Goal: Task Accomplishment & Management: Manage account settings

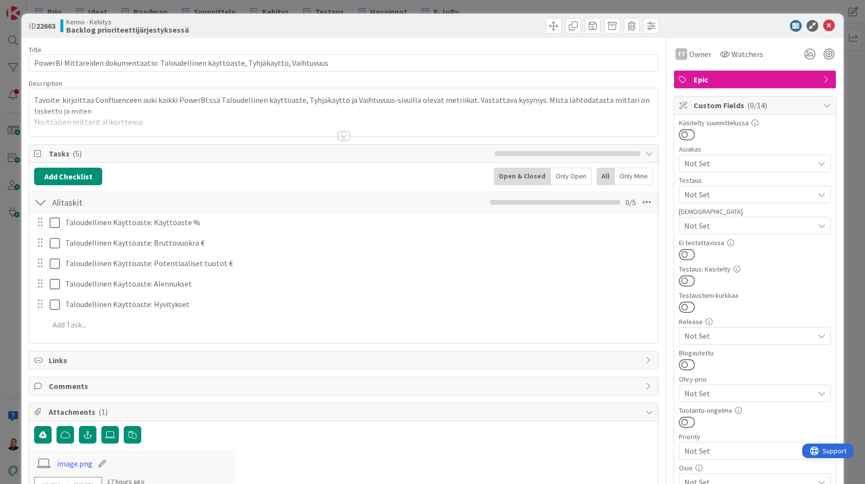
click at [341, 132] on div at bounding box center [343, 136] width 11 height 8
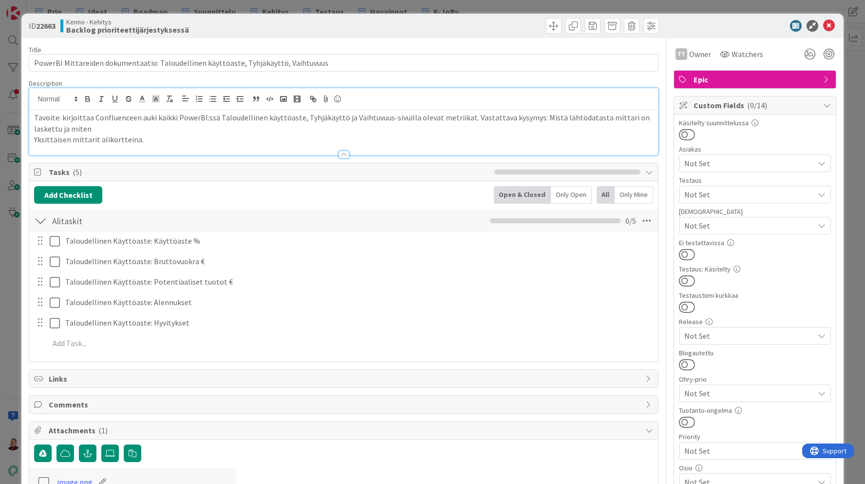
click at [371, 137] on p "Yksittäisen mittarit alikortteina." at bounding box center [343, 139] width 618 height 11
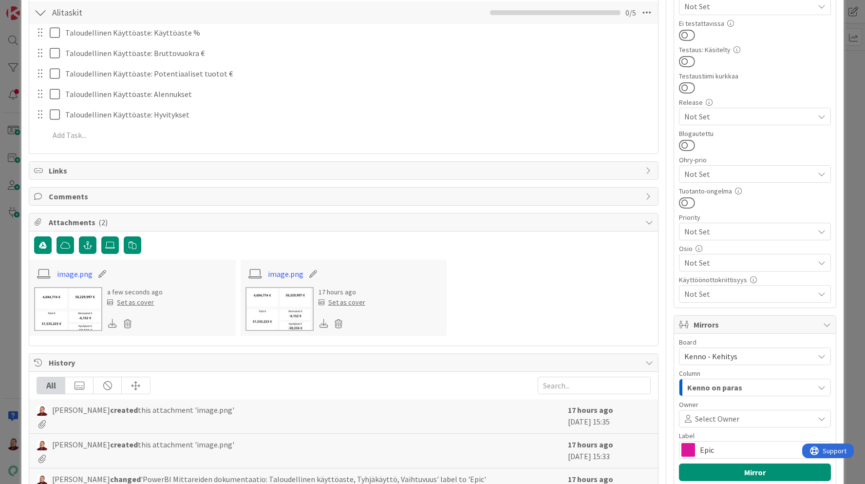
scroll to position [221, 0]
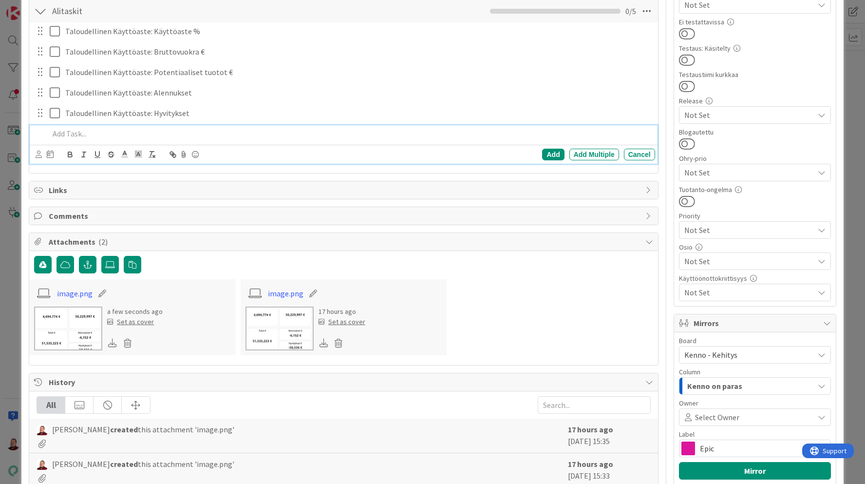
click at [104, 139] on p at bounding box center [349, 133] width 601 height 11
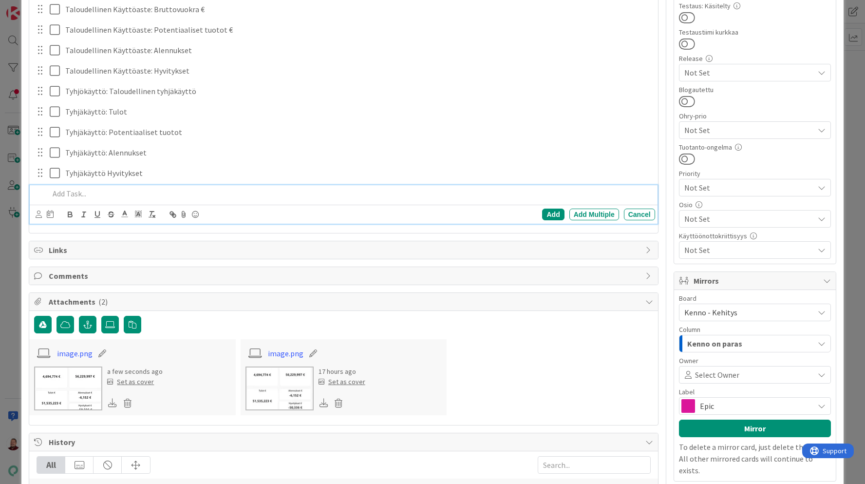
scroll to position [86, 0]
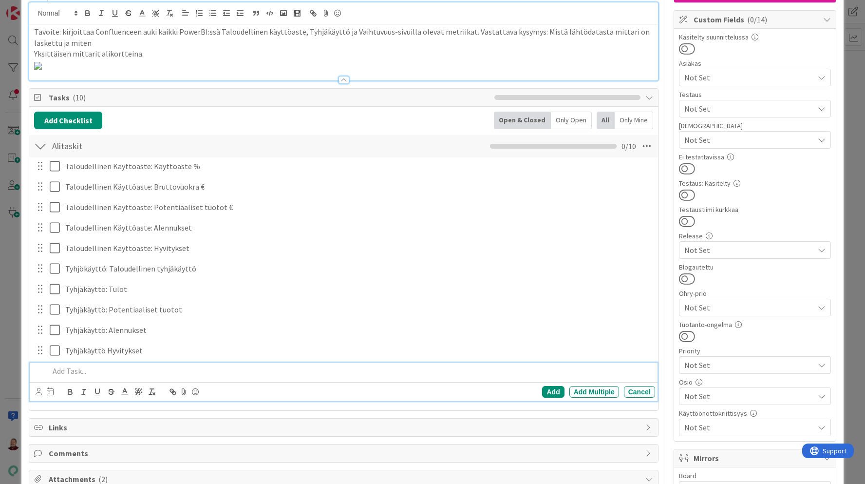
click at [42, 70] on img at bounding box center [38, 66] width 8 height 8
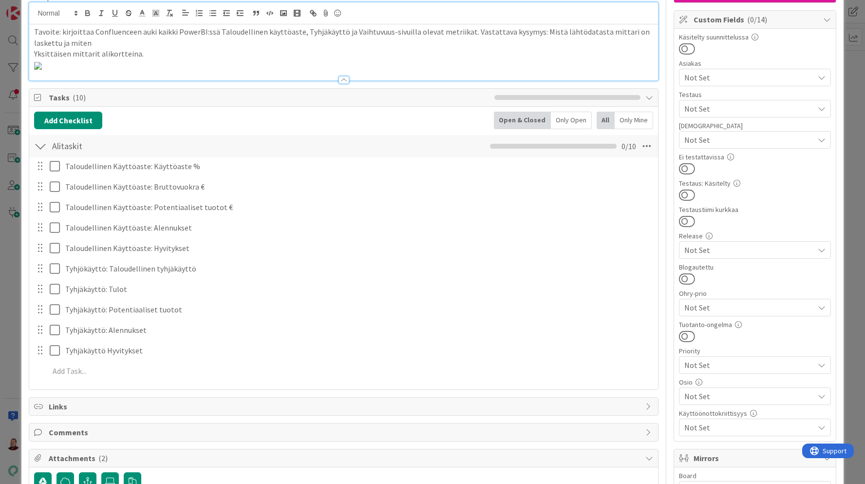
click at [42, 63] on img at bounding box center [38, 66] width 8 height 8
click at [400, 71] on p at bounding box center [343, 64] width 618 height 11
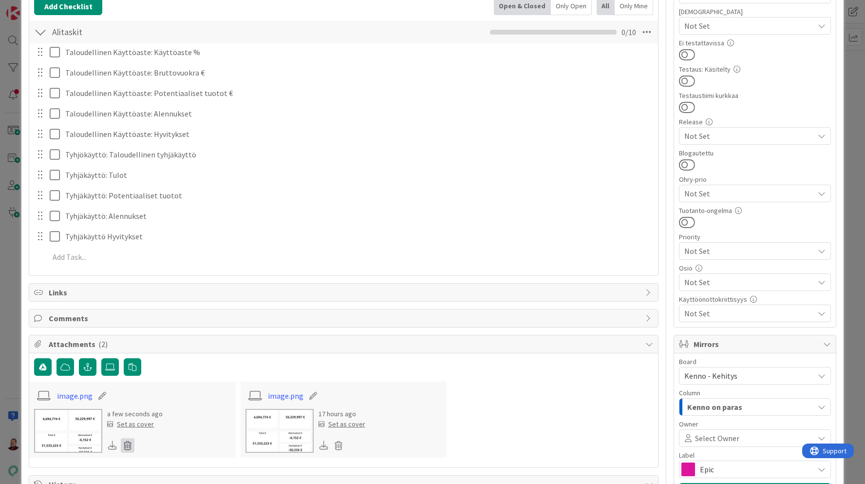
click at [128, 444] on icon at bounding box center [128, 445] width 14 height 15
click at [32, 417] on button "Delete" at bounding box center [37, 423] width 37 height 18
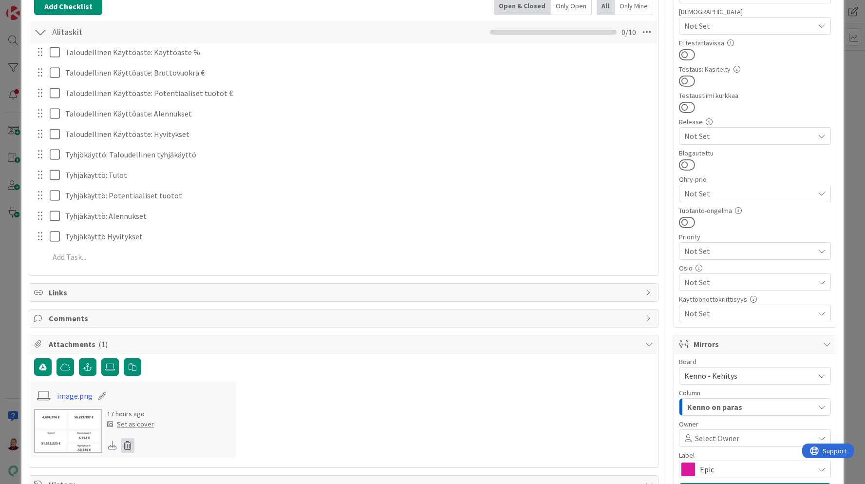
click at [127, 445] on icon at bounding box center [128, 445] width 14 height 15
click at [37, 426] on button "Delete" at bounding box center [37, 423] width 37 height 18
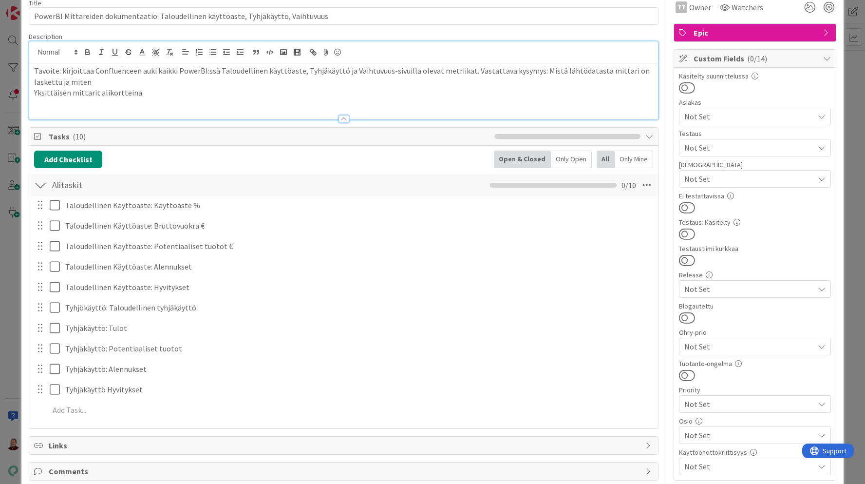
scroll to position [106, 0]
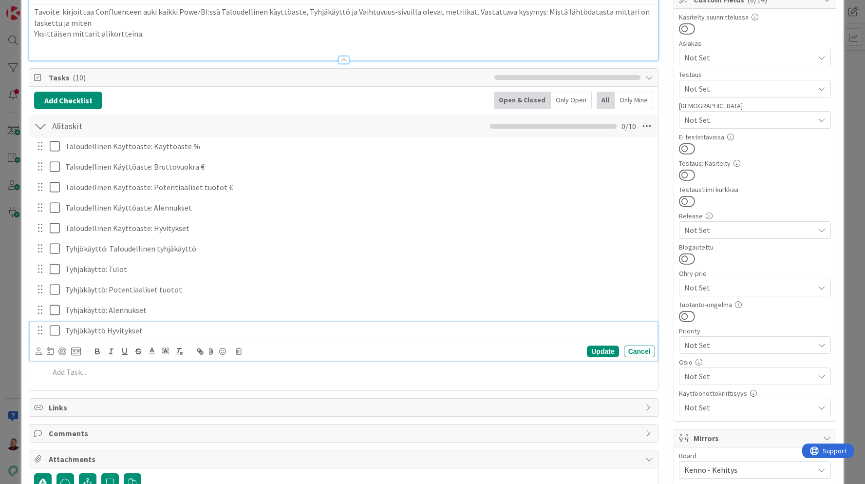
click at [104, 331] on p "Tyhjäkäyttö Hyvitykset" at bounding box center [358, 330] width 586 height 11
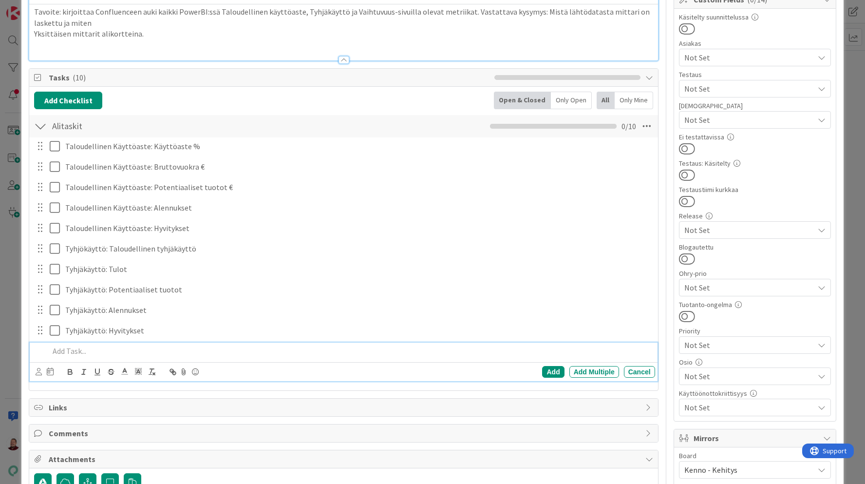
click at [76, 351] on p at bounding box center [349, 350] width 601 height 11
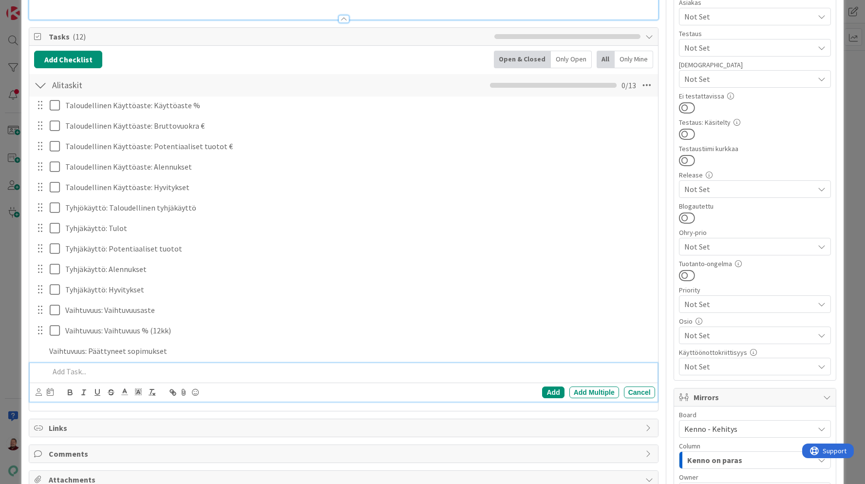
scroll to position [167, 0]
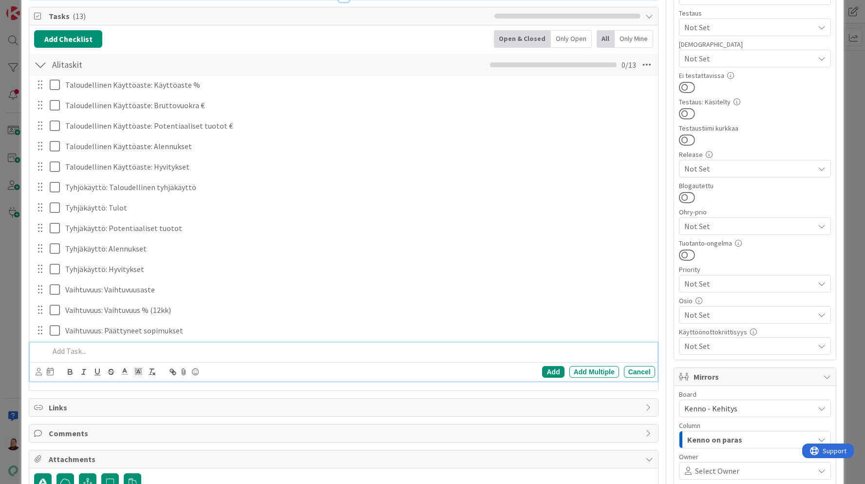
click at [381, 389] on div "Add Checklist Open & Closed Only Open All Only Mine Alitaskit Checklist Name 9 …" at bounding box center [343, 207] width 628 height 365
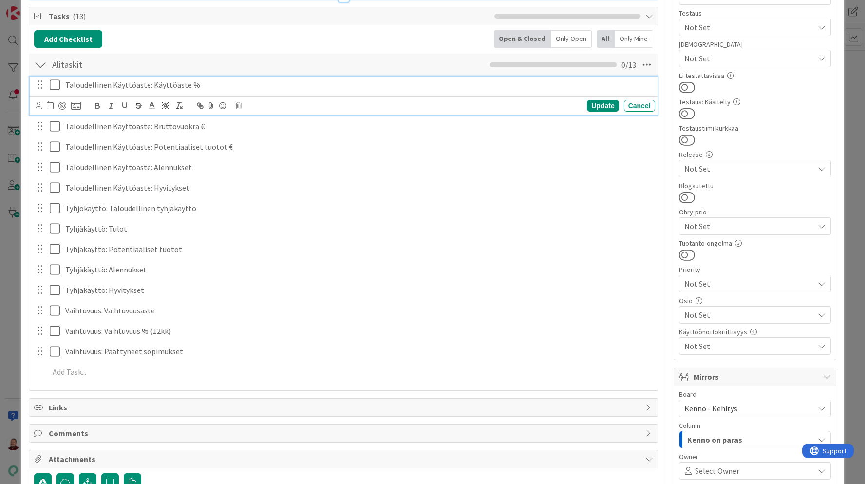
click at [54, 87] on icon at bounding box center [57, 85] width 15 height 12
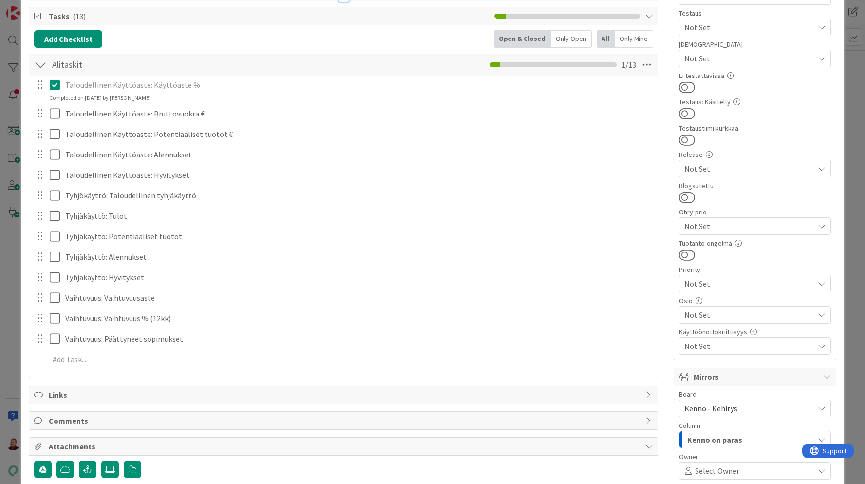
click at [56, 80] on icon at bounding box center [57, 85] width 15 height 12
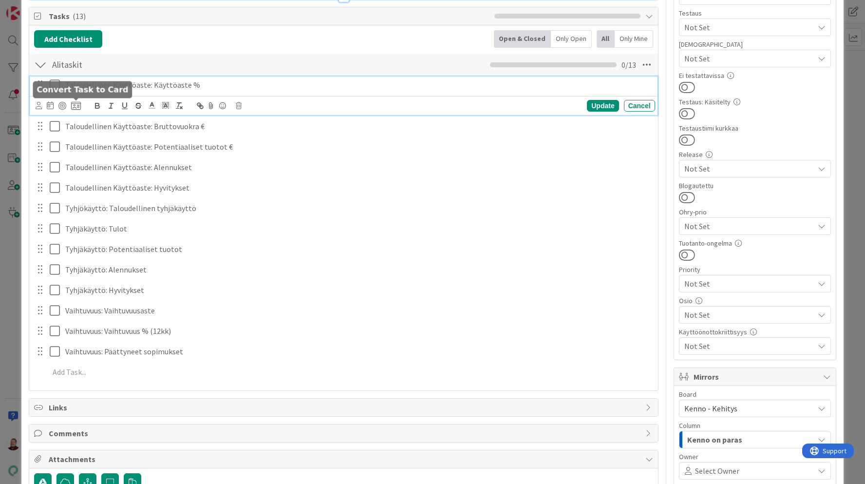
click at [75, 105] on icon at bounding box center [76, 105] width 10 height 9
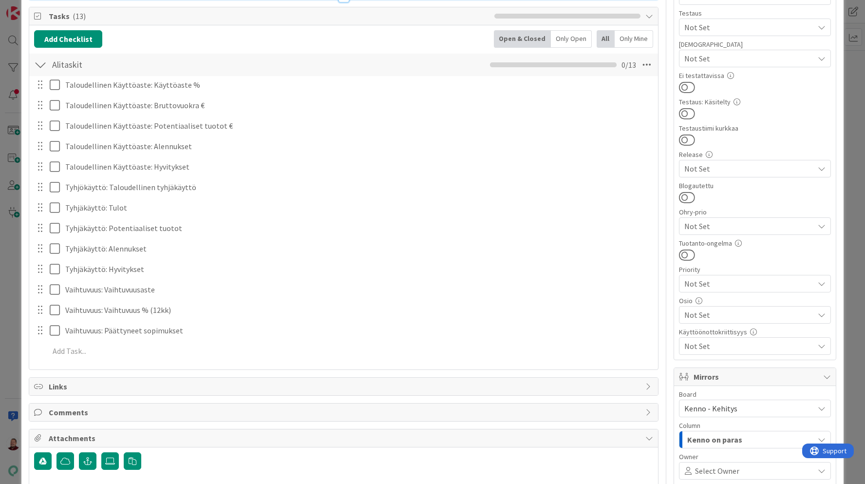
click at [0, 0] on div "Epic" at bounding box center [0, 0] width 0 height 0
click at [0, 0] on span "Taski" at bounding box center [0, 0] width 0 height 0
click at [0, 0] on span "Backlog prioriteettijärjestyksessä" at bounding box center [0, 0] width 0 height 0
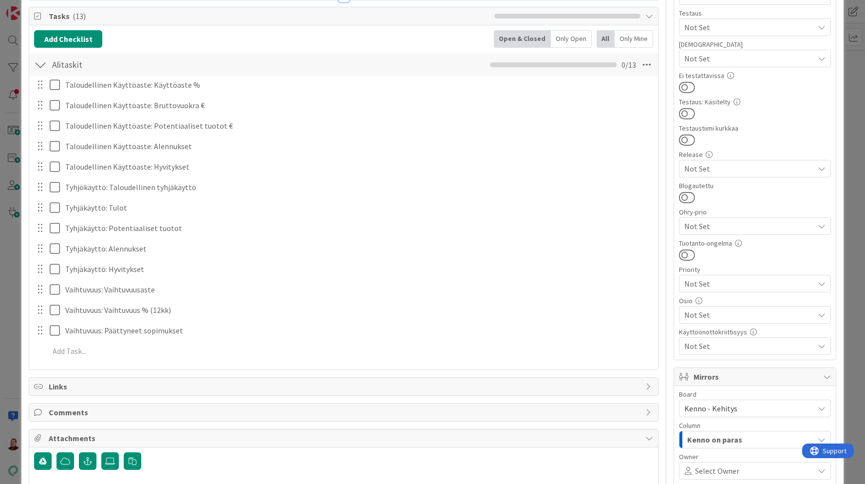
scroll to position [776, 0]
click at [0, 0] on div "Convert Task to Card Board Kenno - Kehitys Column Backlog prioriteettijärjestyk…" at bounding box center [0, 0] width 0 height 0
click at [101, 354] on div "Taloudellinen Käyttöaste: Käyttöaste % Convert Task to Card Board Kenno - Kehit…" at bounding box center [343, 219] width 618 height 287
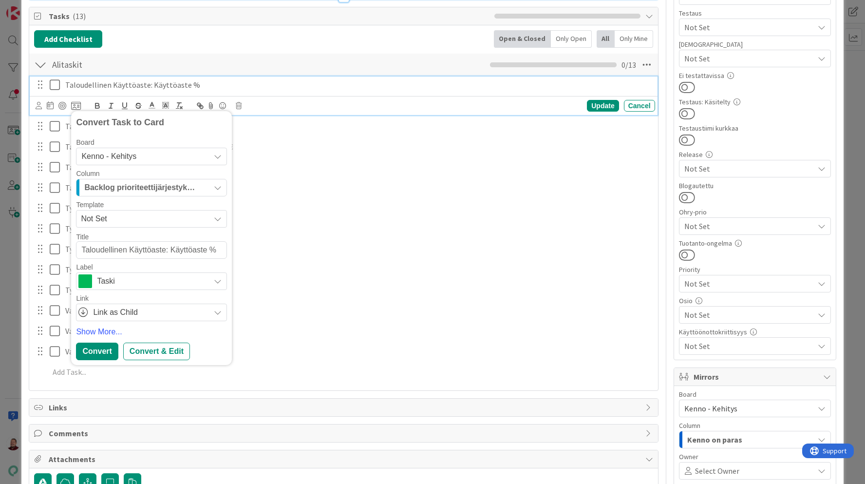
click at [82, 89] on p "Taloudellinen Käyttöaste: Käyttöaste %" at bounding box center [358, 84] width 586 height 11
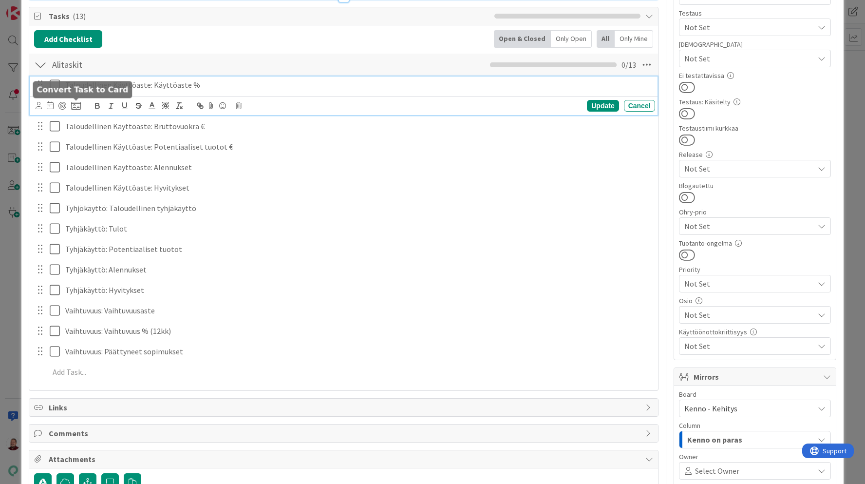
click at [78, 101] on body "Prio Ideat Roadmap Suunnittelu Kehitys Testaus Havainnot K-JoRy Prio Ideat Road…" at bounding box center [432, 242] width 865 height 484
click at [78, 109] on icon at bounding box center [76, 105] width 10 height 9
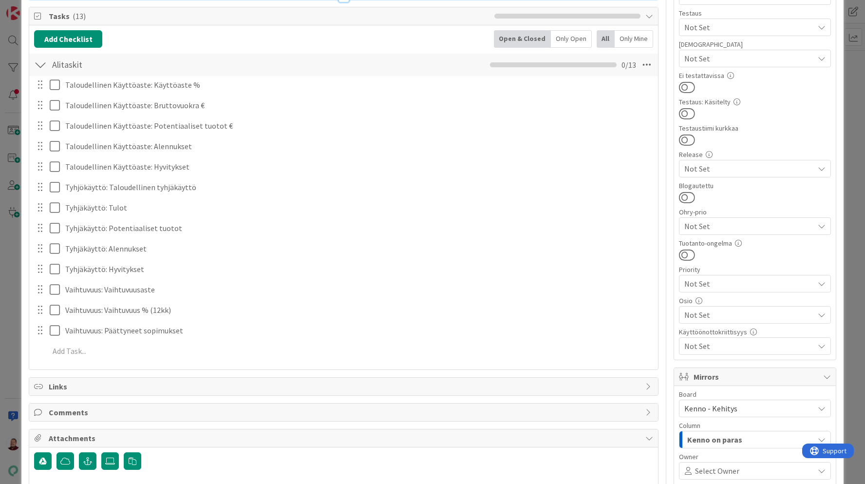
click at [0, 0] on span "Epic" at bounding box center [0, 0] width 0 height 0
click at [0, 0] on span "Taski" at bounding box center [0, 0] width 0 height 0
click at [135, 351] on div "Taloudellinen Käyttöaste: Käyttöaste % Convert Task to Card Board Kenno - Kehit…" at bounding box center [343, 219] width 618 height 287
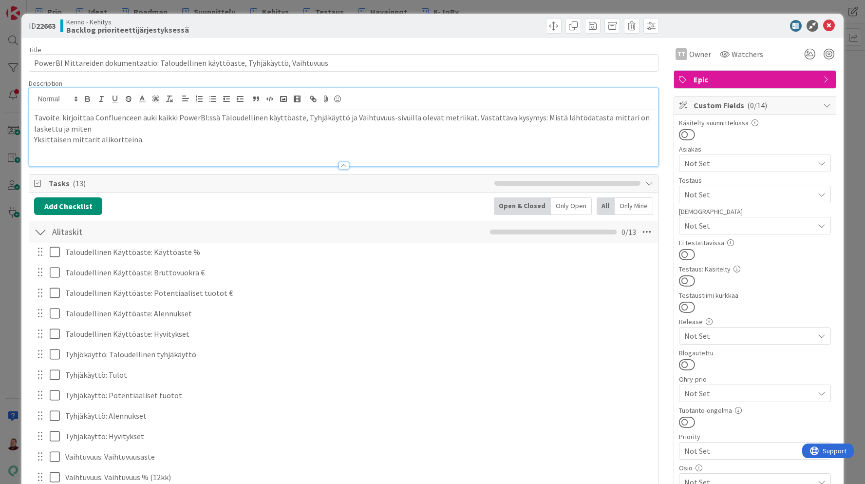
scroll to position [75, 0]
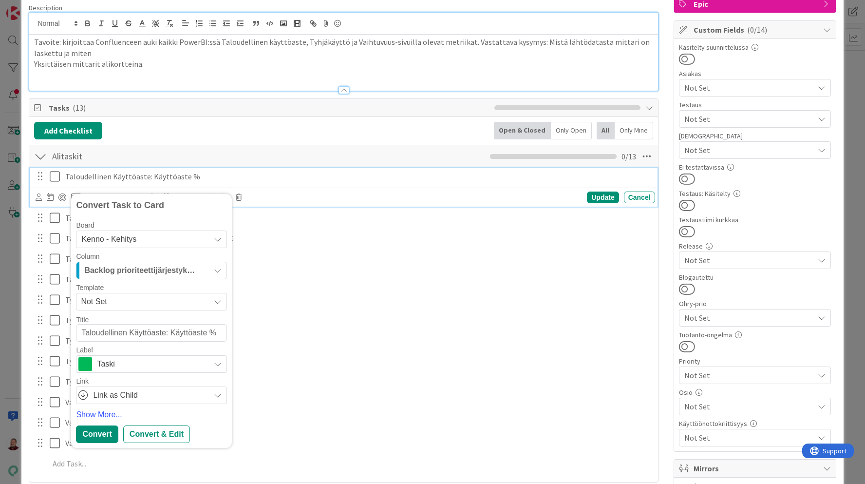
click at [105, 182] on div "Taloudellinen Käyttöaste: Käyttöaste %" at bounding box center [358, 176] width 594 height 17
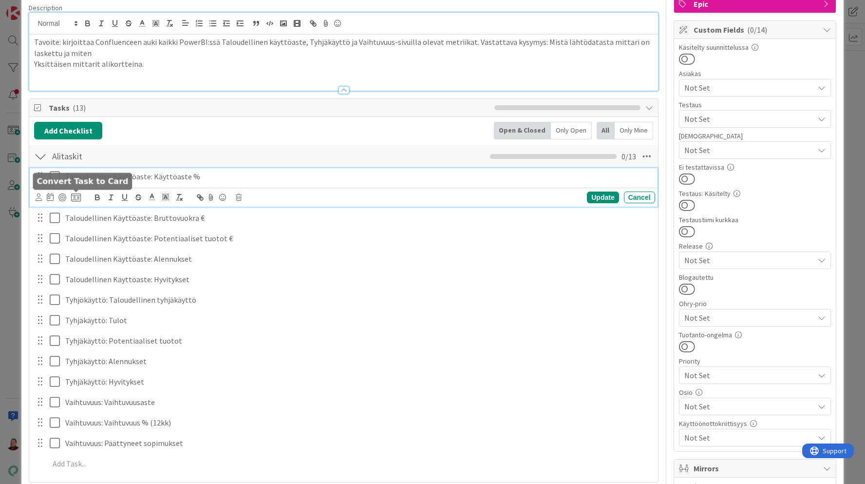
click at [76, 197] on icon at bounding box center [76, 197] width 10 height 9
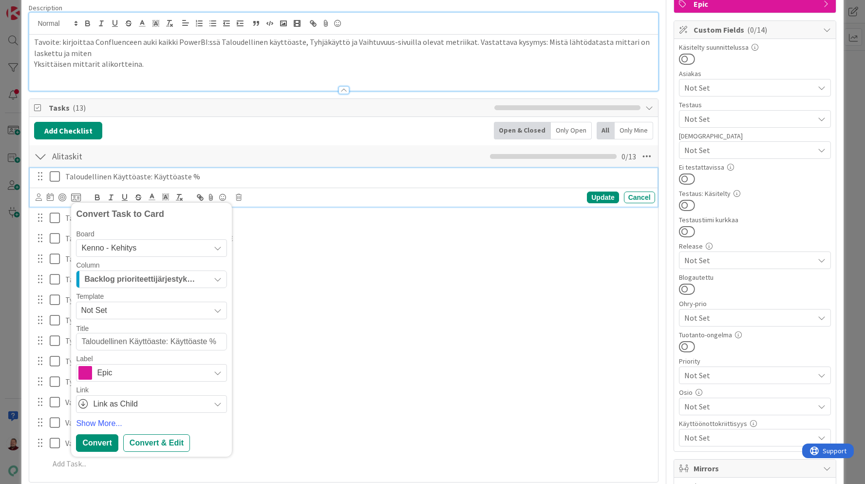
click at [110, 371] on span "Epic" at bounding box center [151, 373] width 108 height 14
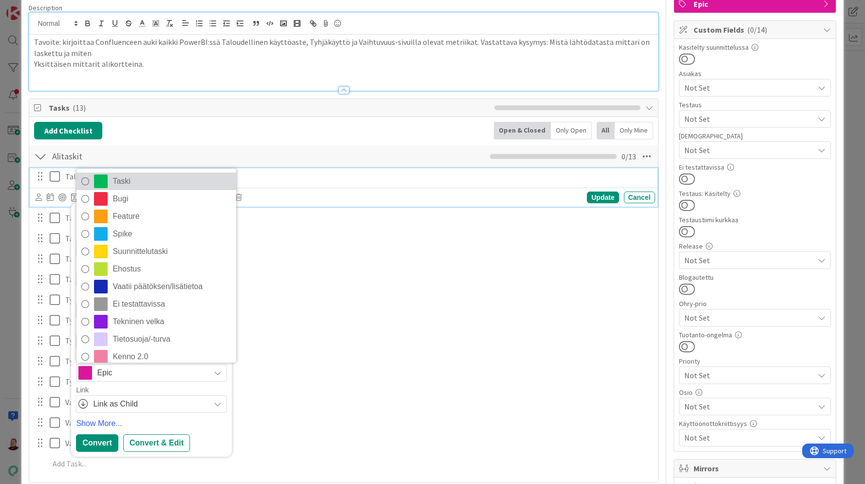
click at [132, 189] on link "Taski" at bounding box center [156, 181] width 160 height 18
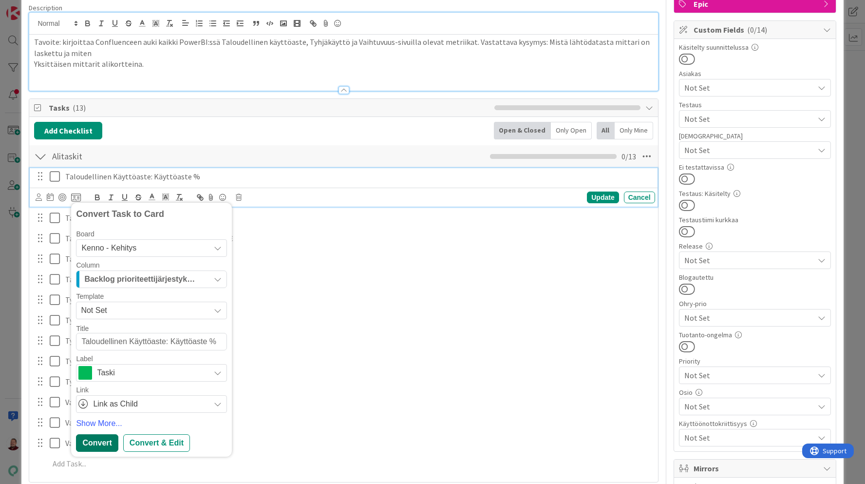
click at [102, 441] on div "Convert" at bounding box center [97, 443] width 42 height 18
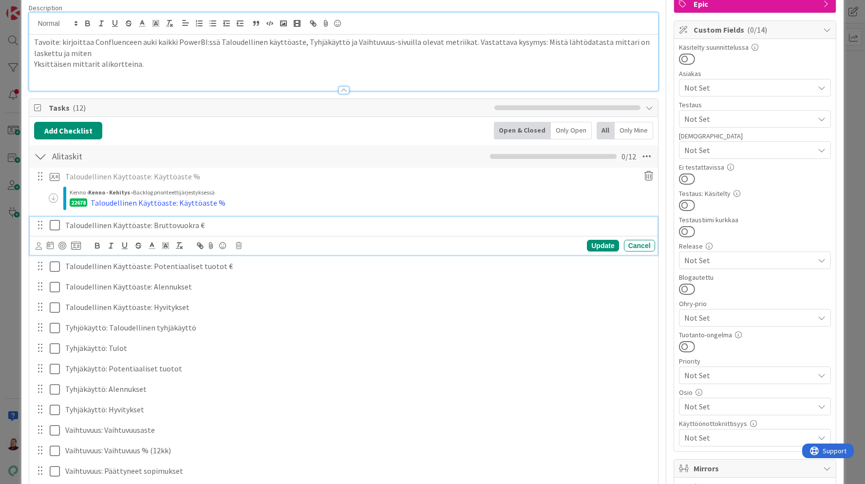
click at [100, 226] on p "Taloudellinen Käyttöaste: Bruttovuokra €" at bounding box center [358, 225] width 586 height 11
click at [77, 243] on icon at bounding box center [76, 245] width 10 height 9
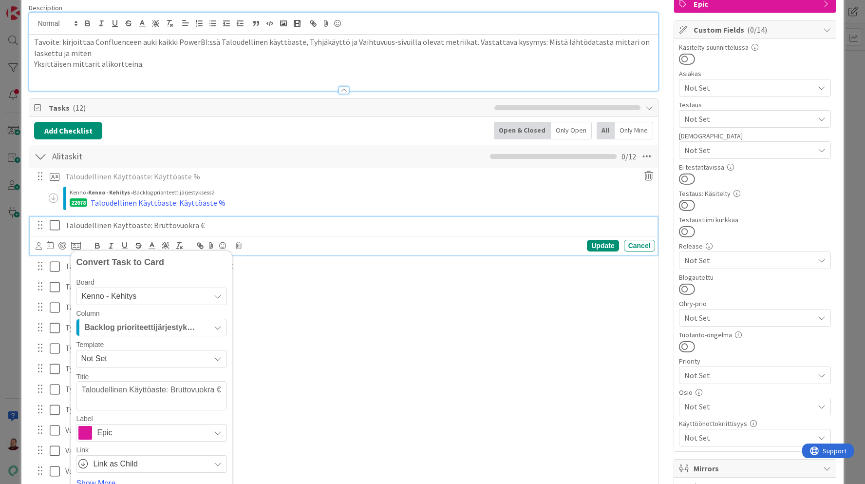
click at [133, 332] on span "Backlog prioriteettijärjestyksessä" at bounding box center [140, 327] width 112 height 13
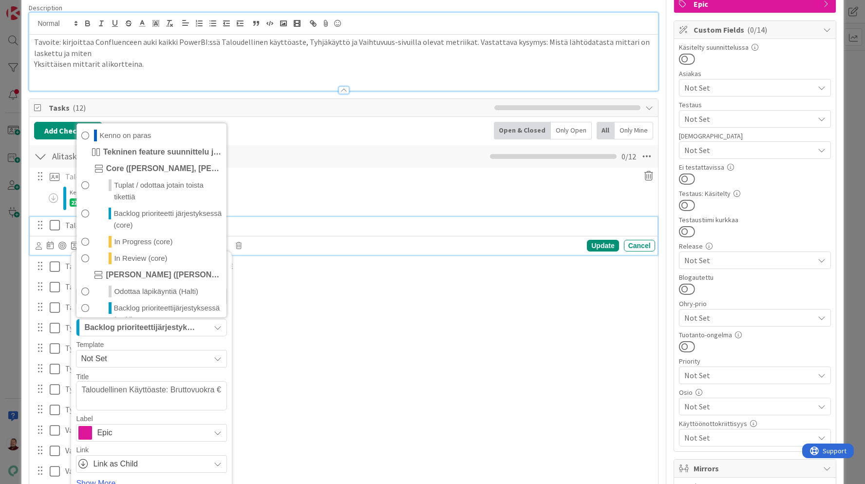
click at [125, 431] on span "Epic" at bounding box center [151, 433] width 108 height 14
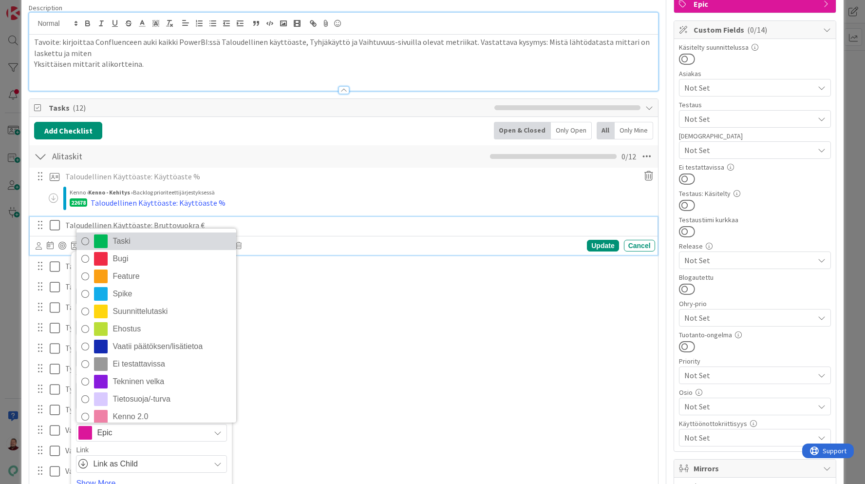
click at [145, 233] on link "Taski" at bounding box center [156, 241] width 160 height 18
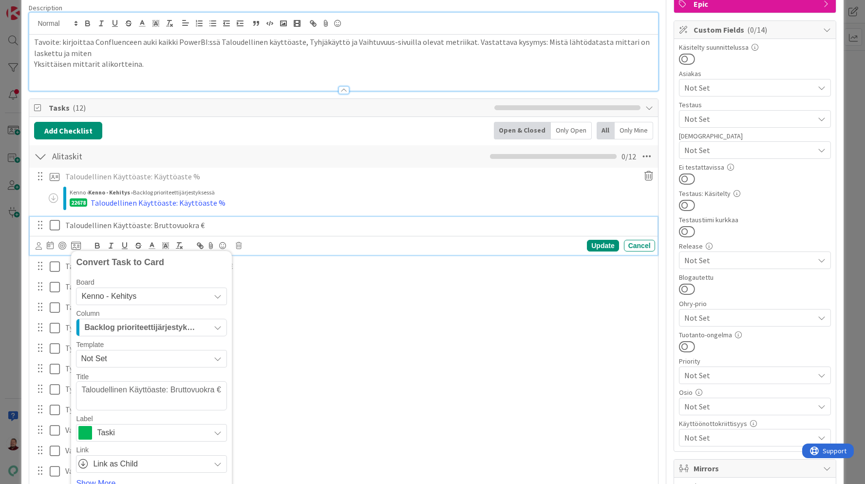
scroll to position [301, 0]
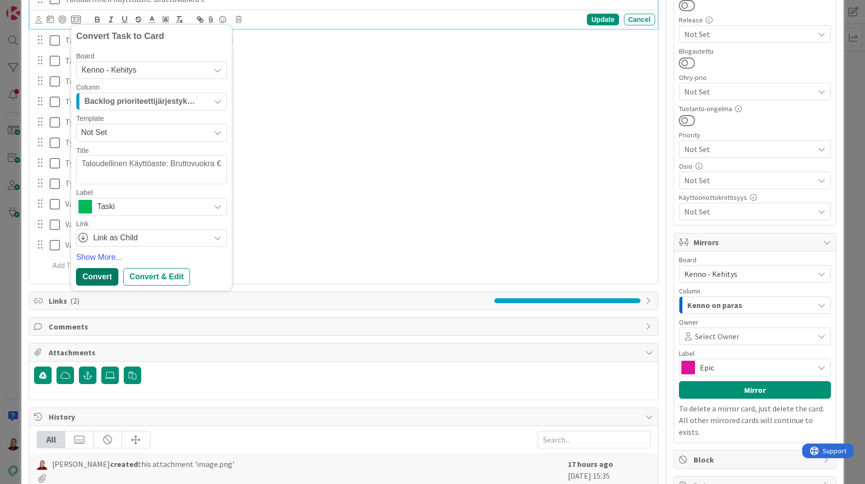
click at [102, 276] on div "Convert" at bounding box center [97, 277] width 42 height 18
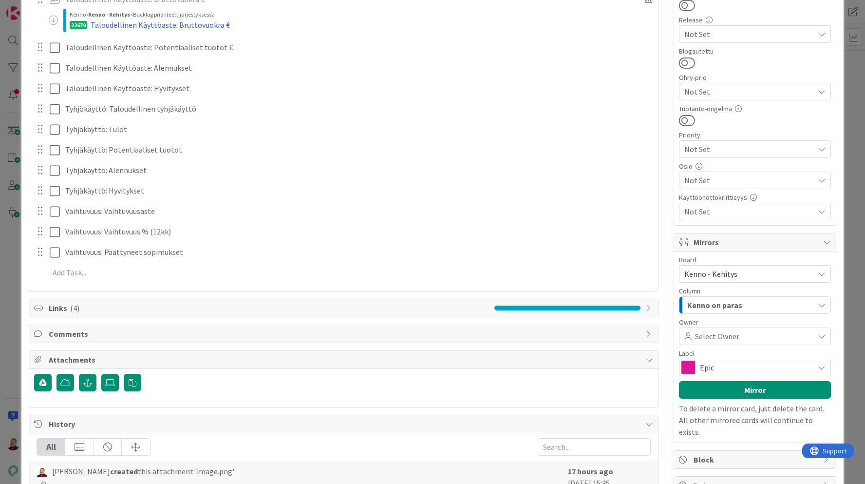
scroll to position [243, 0]
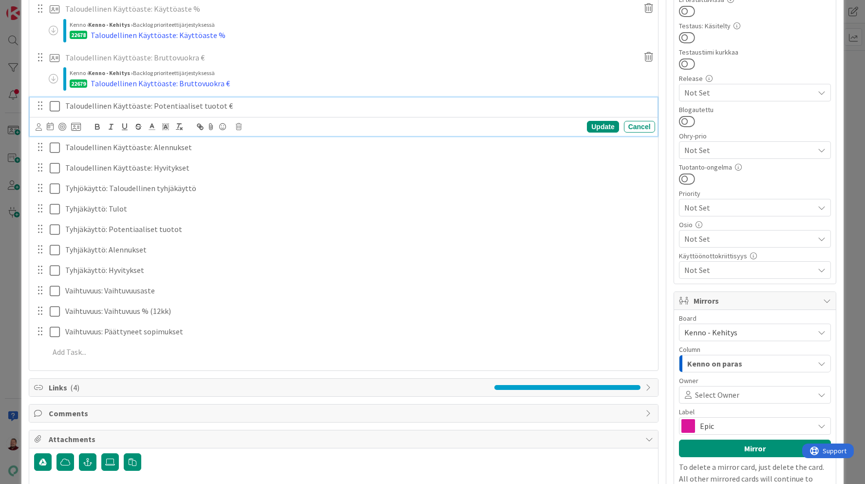
click at [116, 105] on p "Taloudellinen Käyttöaste: Potentiaaliset tuotot €" at bounding box center [358, 105] width 586 height 11
click at [81, 123] on div "Update Cancel" at bounding box center [345, 127] width 619 height 14
click at [78, 126] on icon at bounding box center [76, 126] width 10 height 9
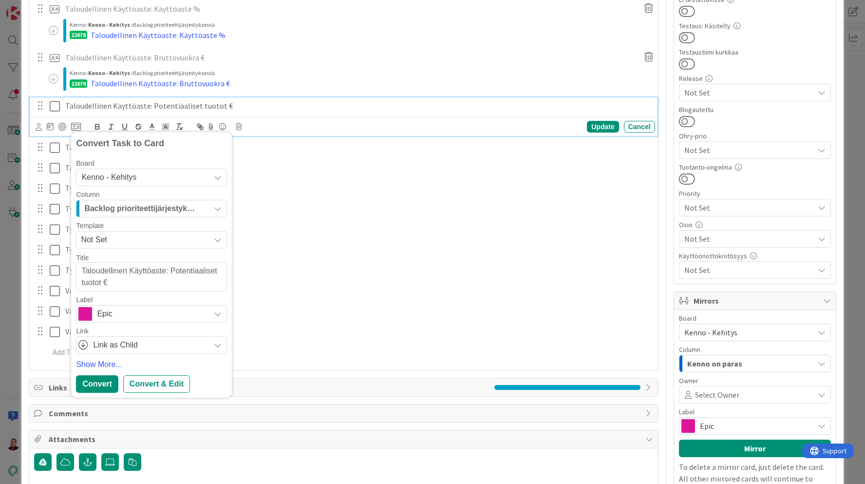
click at [99, 314] on span "Epic" at bounding box center [151, 314] width 108 height 14
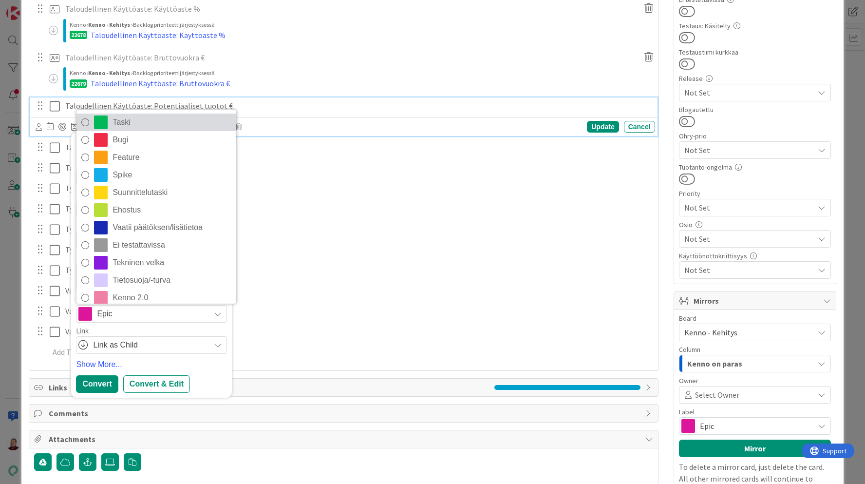
click at [112, 125] on link "Taski" at bounding box center [156, 122] width 160 height 18
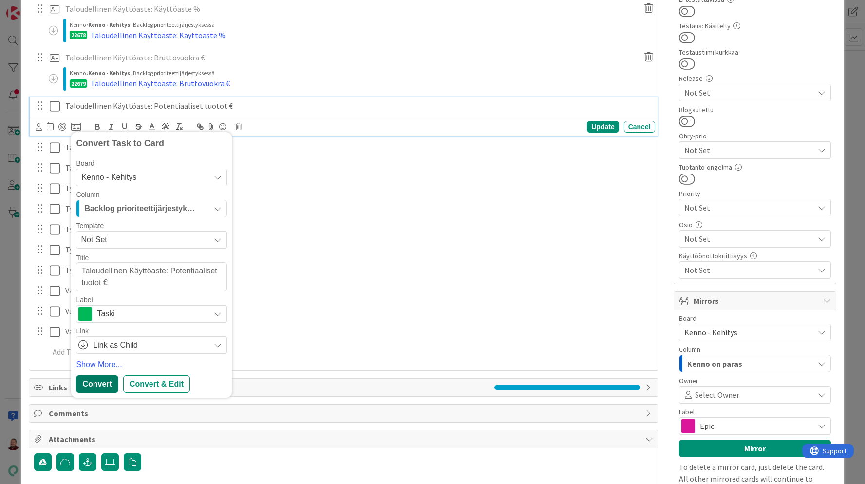
click at [93, 391] on div "Convert" at bounding box center [97, 384] width 42 height 18
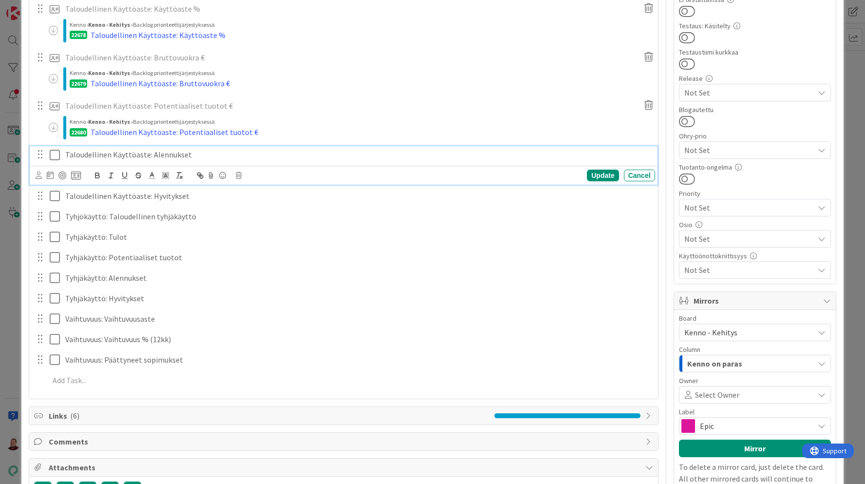
click at [112, 148] on div "Taloudellinen Käyttöaste: Alennukset" at bounding box center [358, 154] width 594 height 17
click at [78, 175] on icon at bounding box center [76, 175] width 10 height 9
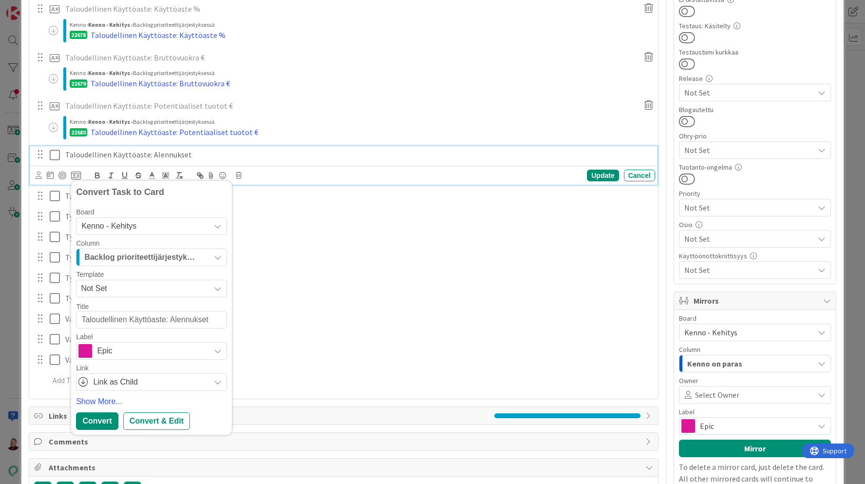
click at [89, 351] on span at bounding box center [85, 351] width 14 height 14
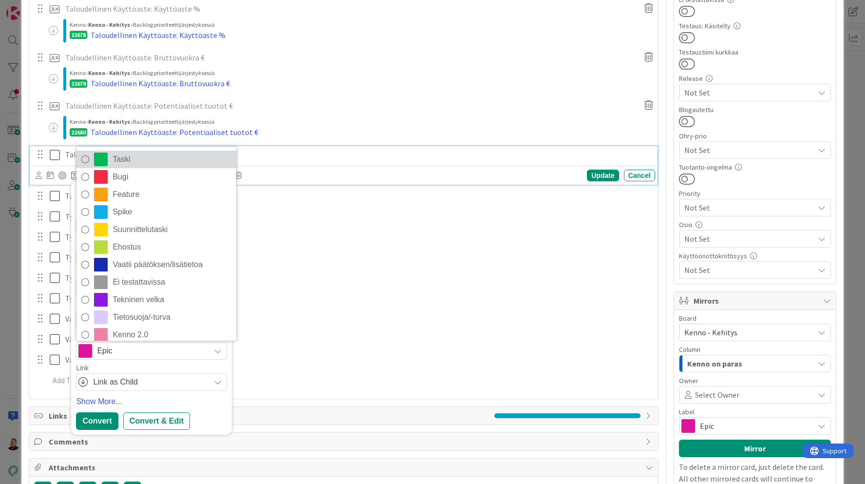
click at [108, 158] on span at bounding box center [101, 159] width 14 height 14
type textarea "x"
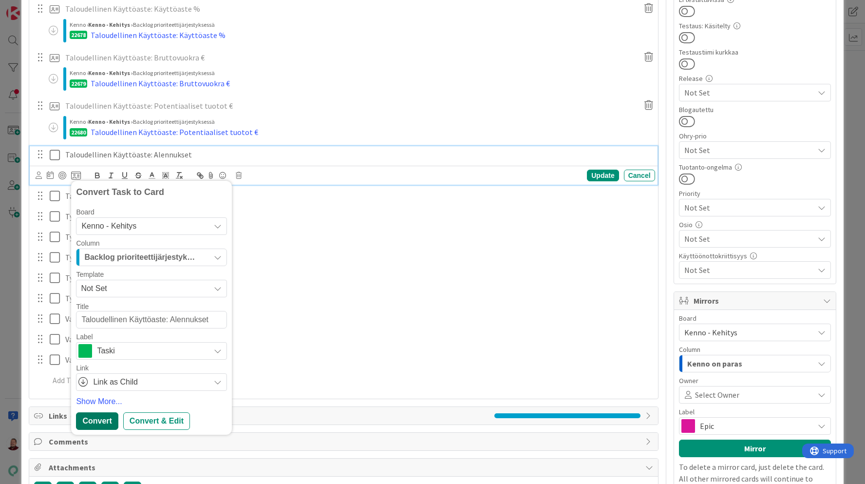
click at [96, 425] on div "Convert" at bounding box center [97, 421] width 42 height 18
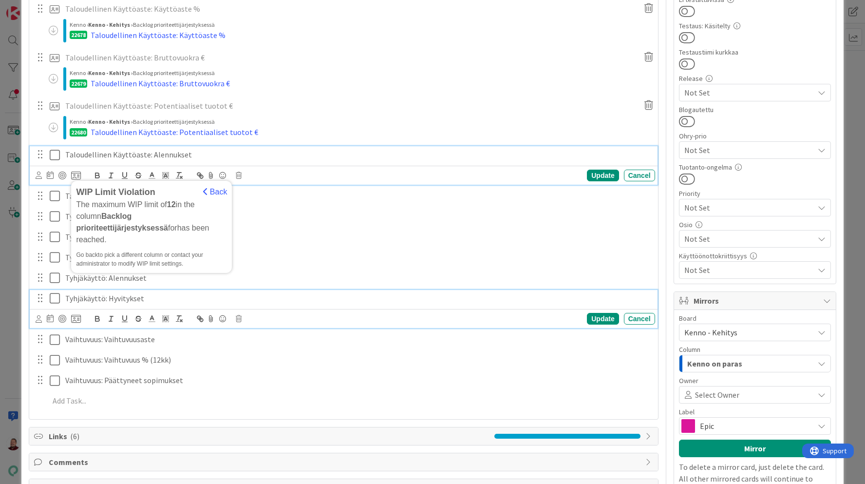
click at [310, 304] on div "Tyhjäkäyttö: Hyvitykset" at bounding box center [358, 298] width 594 height 17
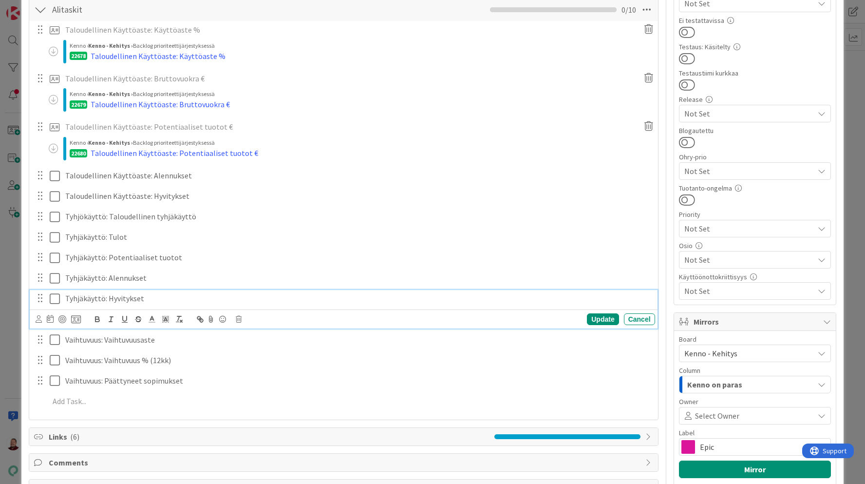
scroll to position [0, 0]
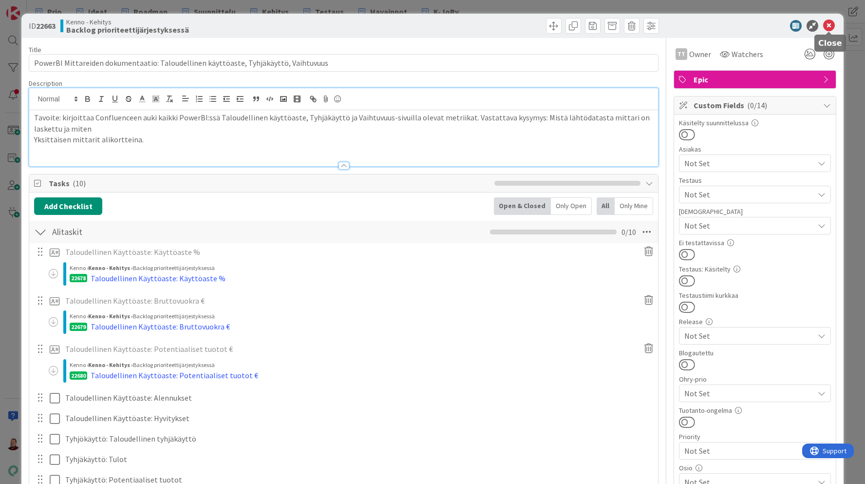
click at [823, 25] on icon at bounding box center [829, 26] width 12 height 12
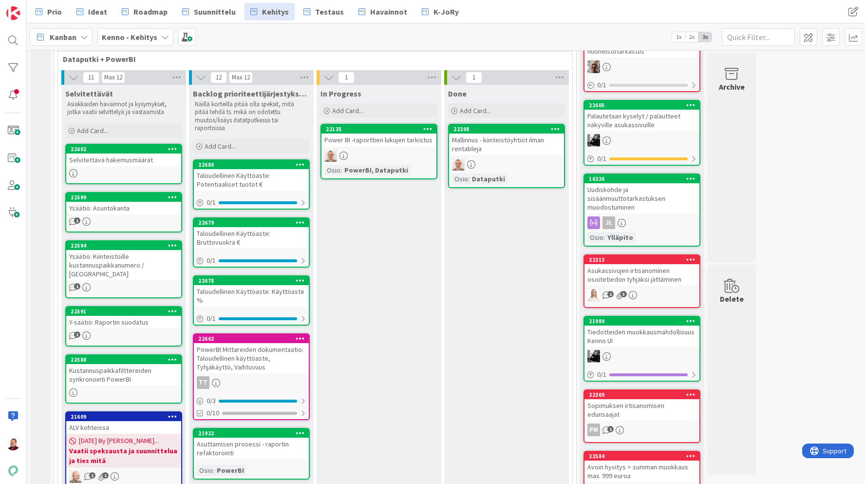
scroll to position [365, 0]
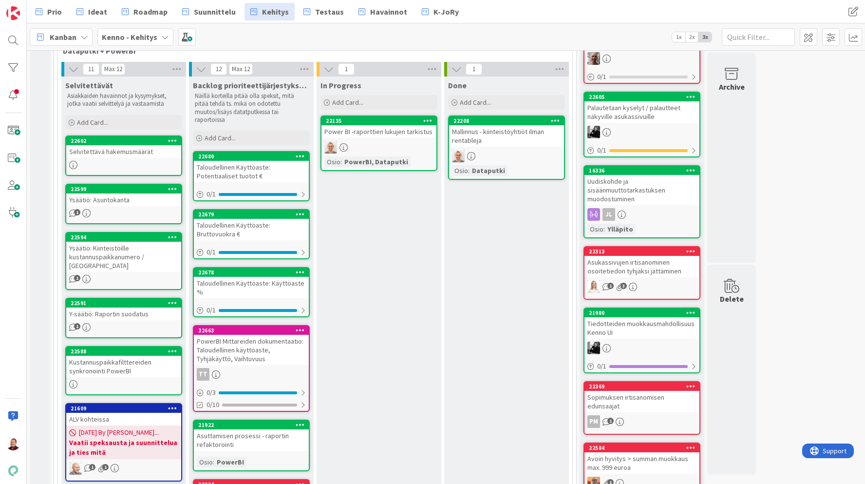
click at [287, 162] on div "Taloudellinen Käyttöaste: Potentiaaliset tuotot €" at bounding box center [251, 171] width 115 height 21
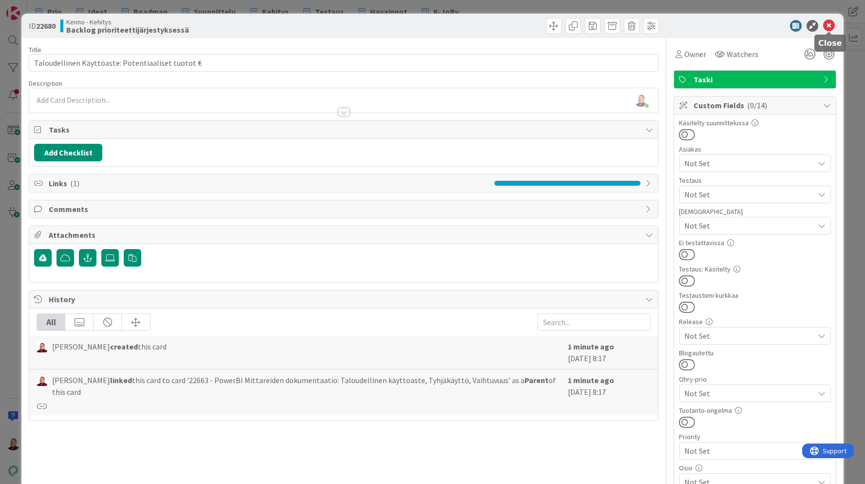
click at [828, 27] on icon at bounding box center [829, 26] width 12 height 12
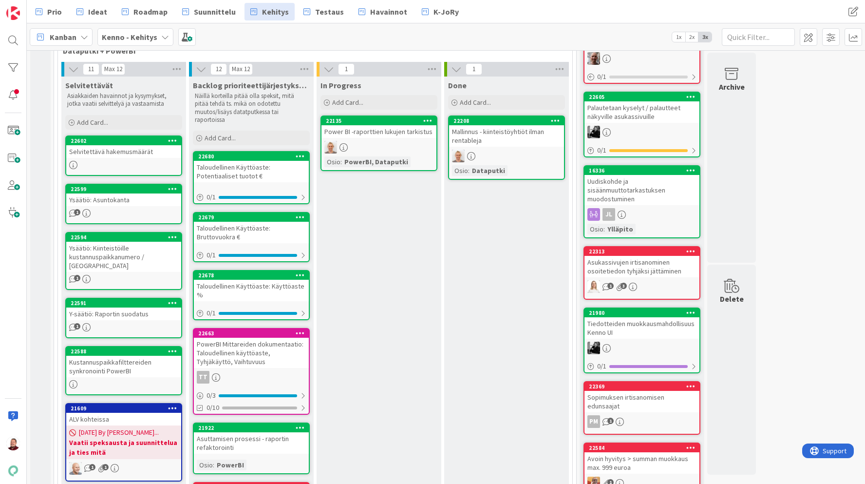
click at [75, 39] on span "Kanban" at bounding box center [63, 37] width 27 height 12
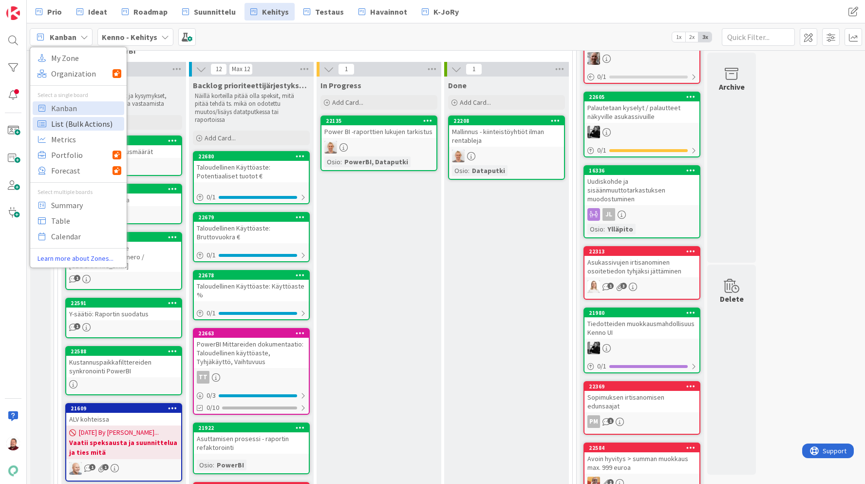
click at [70, 119] on span "List (Bulk Actions)" at bounding box center [86, 123] width 70 height 15
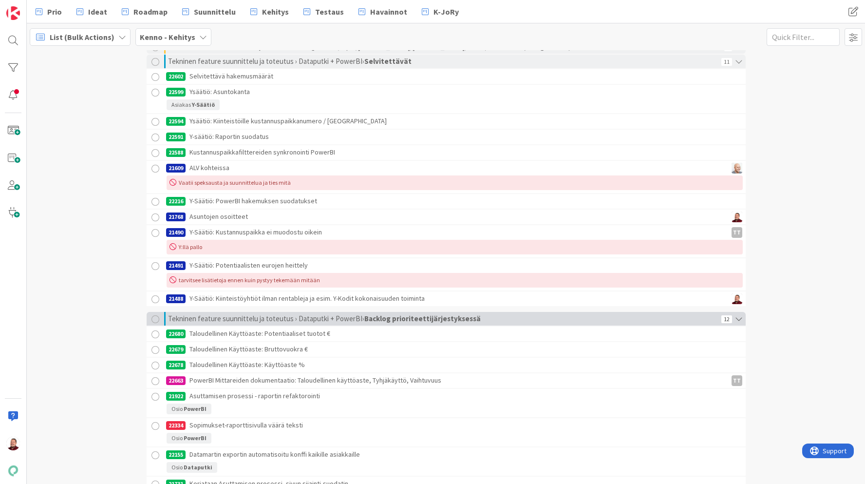
scroll to position [4563, 0]
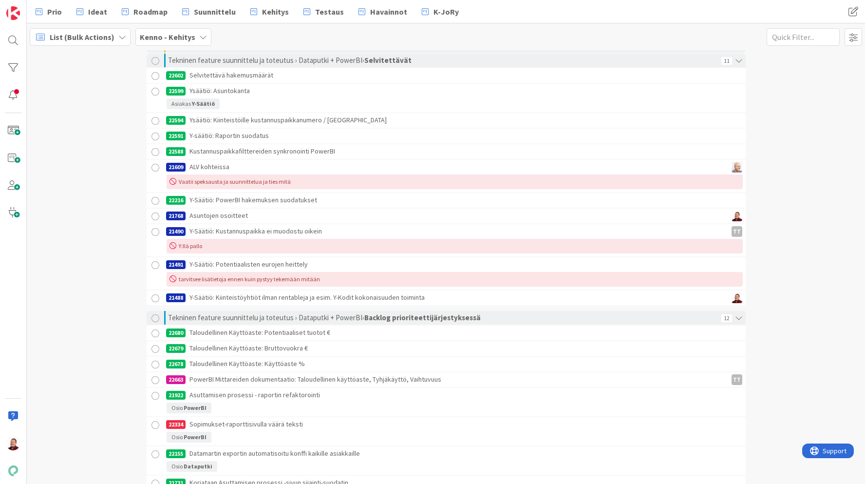
click at [155, 332] on div at bounding box center [155, 333] width 12 height 12
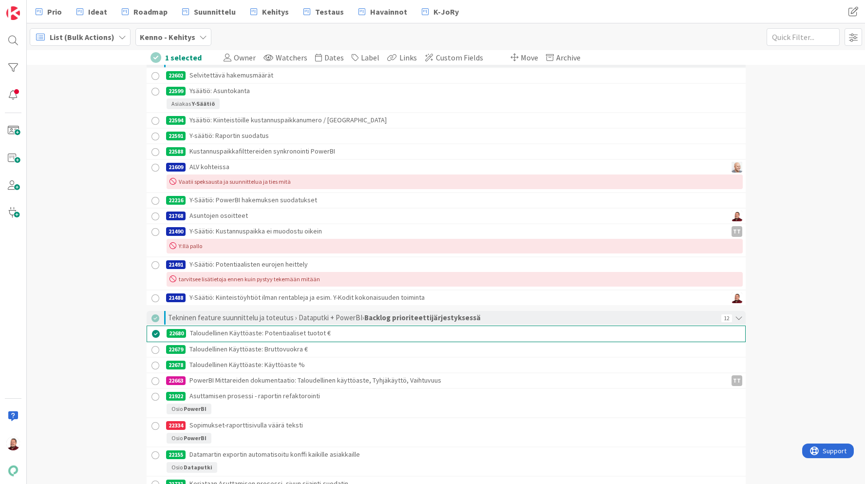
click at [157, 349] on div at bounding box center [155, 350] width 12 height 12
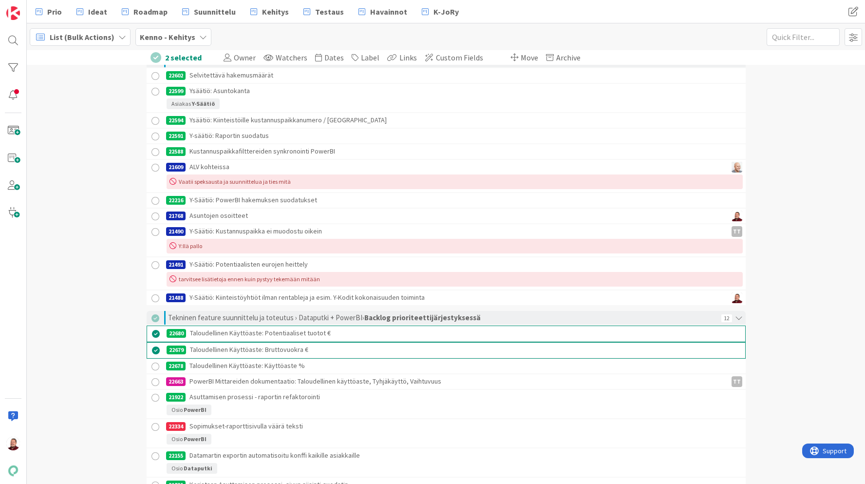
click at [156, 362] on div at bounding box center [155, 366] width 12 height 12
click at [156, 381] on div at bounding box center [155, 383] width 12 height 12
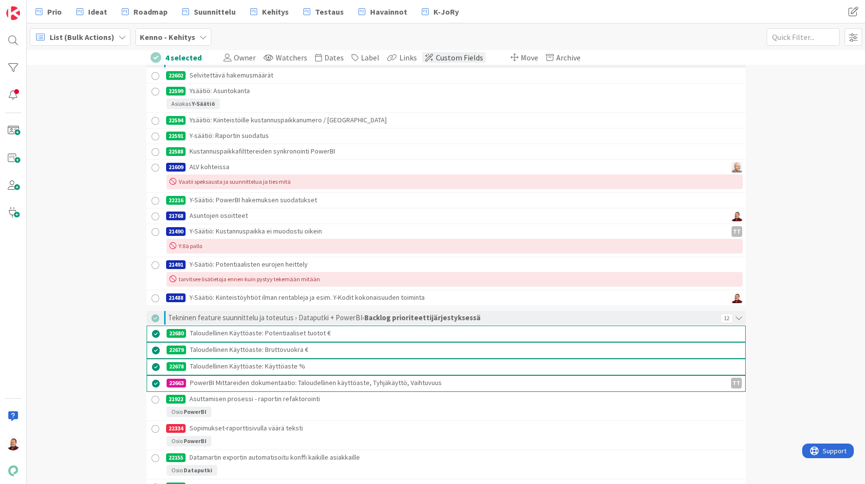
click at [443, 56] on span "Custom Fields" at bounding box center [459, 58] width 47 height 10
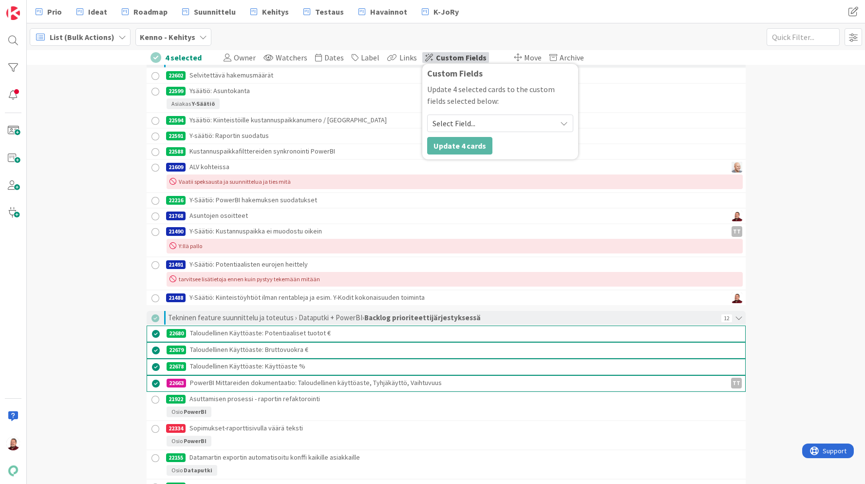
click at [452, 118] on span "Select Field..." at bounding box center [491, 123] width 119 height 14
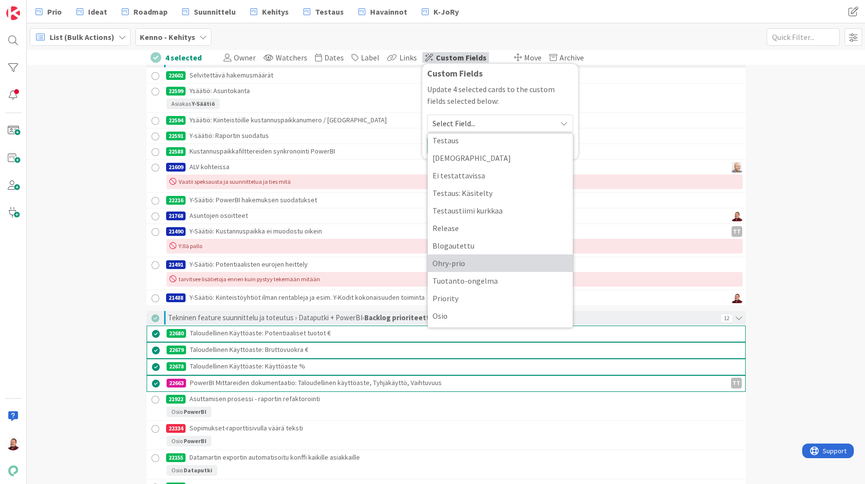
scroll to position [59, 0]
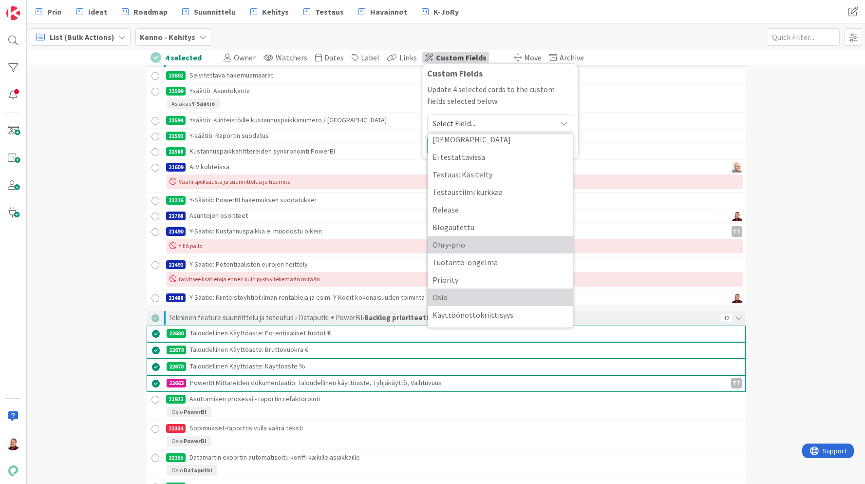
click at [466, 296] on span "Osio" at bounding box center [499, 297] width 135 height 15
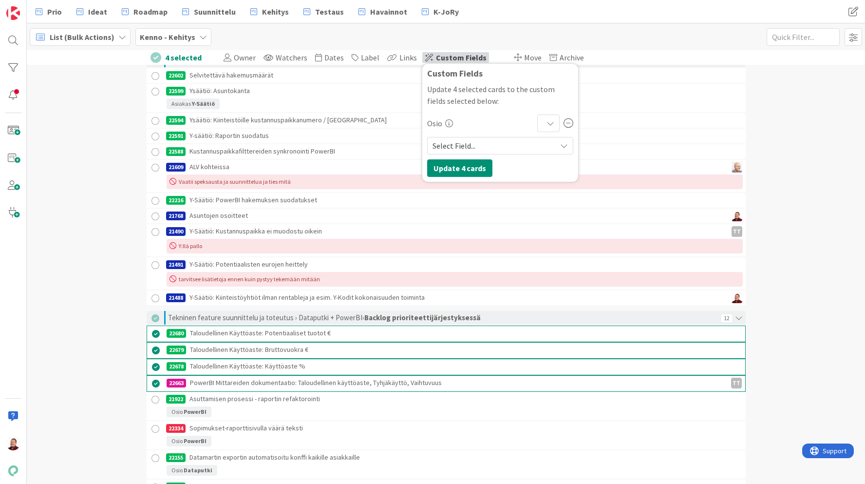
click at [469, 144] on span "Select Field..." at bounding box center [491, 146] width 119 height 14
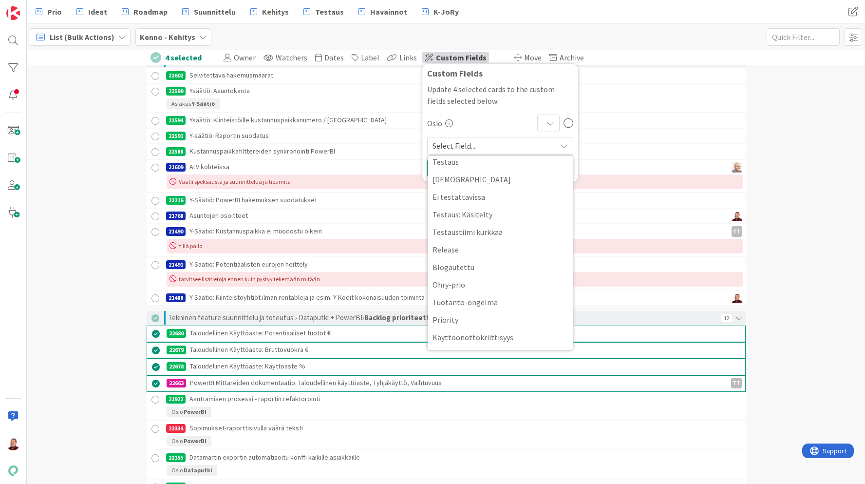
scroll to position [42, 0]
click at [473, 120] on div "Osio" at bounding box center [480, 123] width 106 height 12
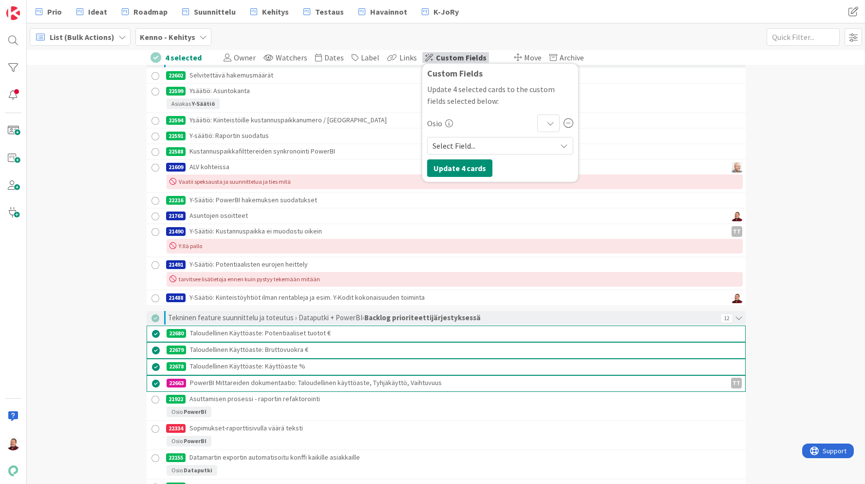
click at [537, 124] on div at bounding box center [548, 123] width 22 height 18
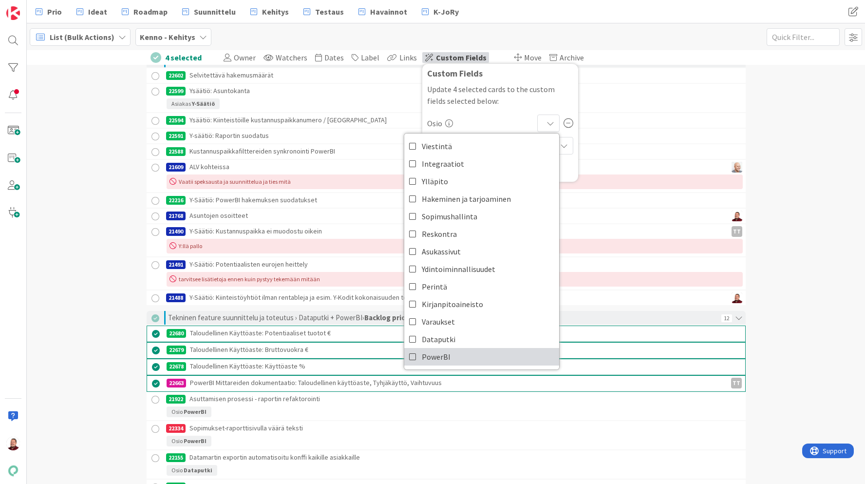
click at [409, 356] on icon at bounding box center [413, 356] width 8 height 15
click at [475, 91] on p "Update 4 selected cards to the custom fields selected below:" at bounding box center [500, 94] width 146 height 23
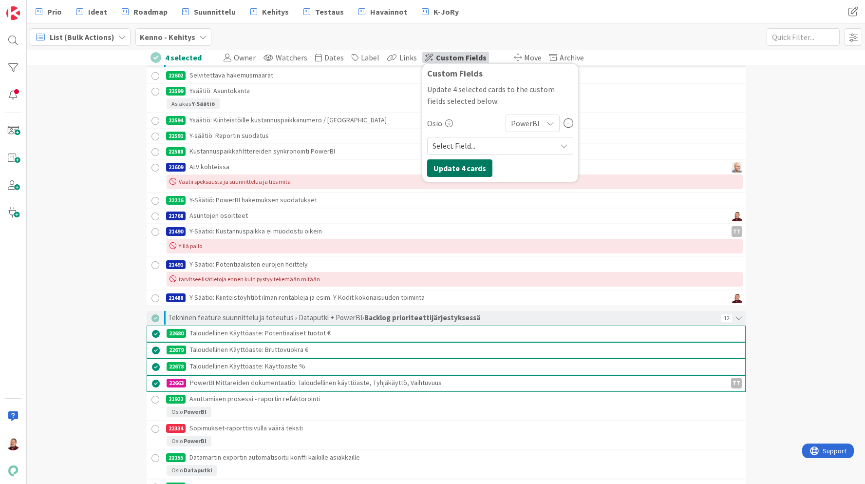
click at [453, 164] on button "Update 4 cards" at bounding box center [459, 168] width 65 height 18
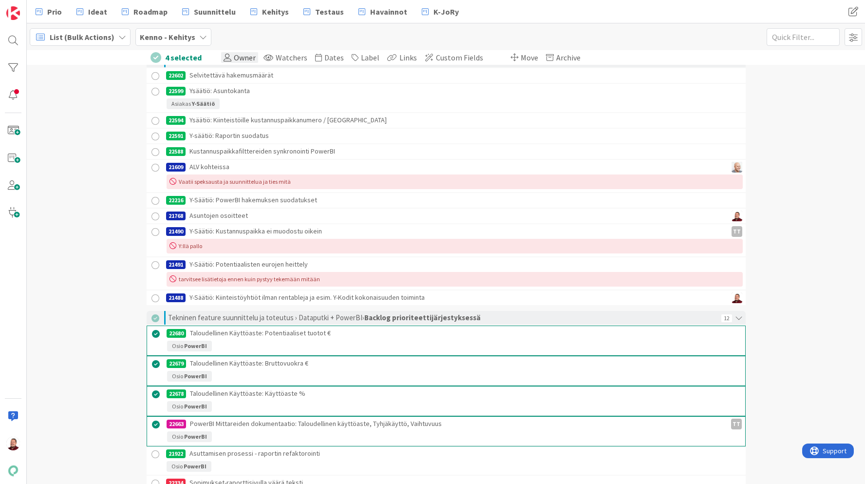
click at [241, 56] on span "Owner" at bounding box center [245, 58] width 22 height 10
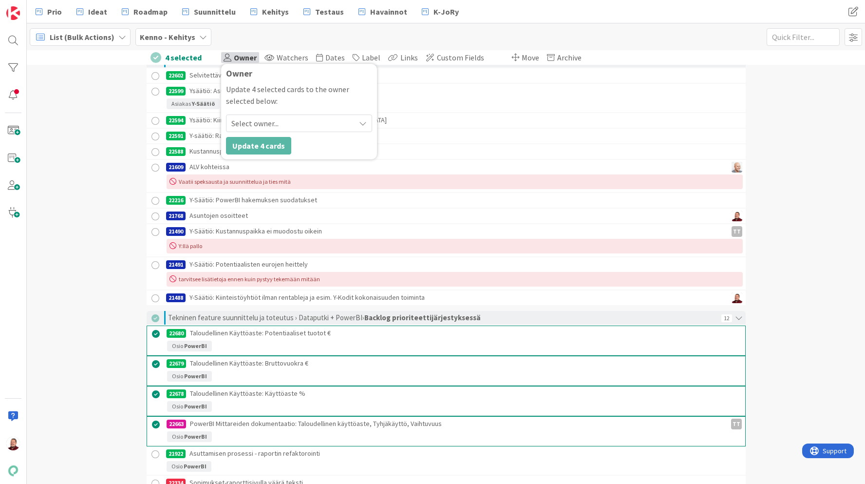
click at [252, 122] on span "Select owner..." at bounding box center [254, 123] width 47 height 12
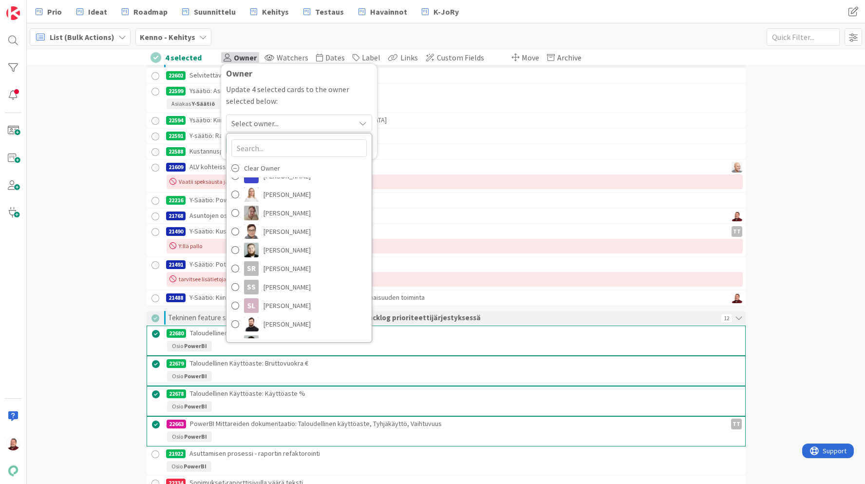
scroll to position [1032, 0]
click at [441, 104] on div "Asiakas Y-Säätiö" at bounding box center [455, 105] width 576 height 14
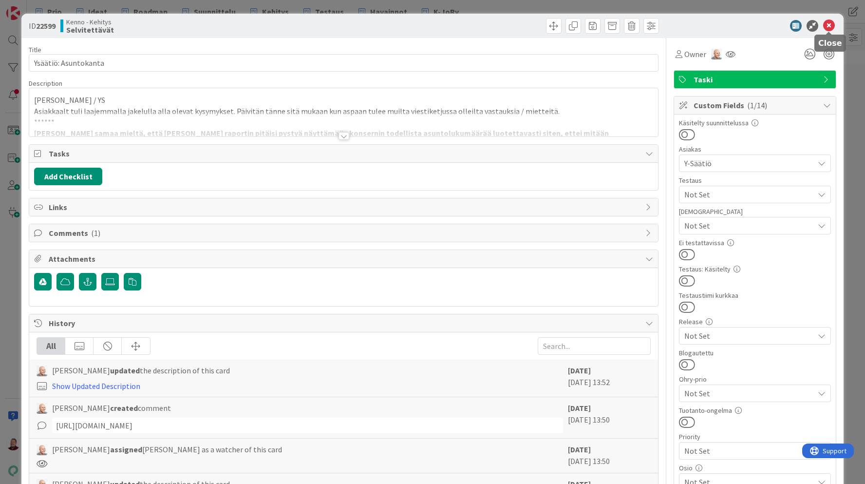
click at [825, 22] on icon at bounding box center [829, 26] width 12 height 12
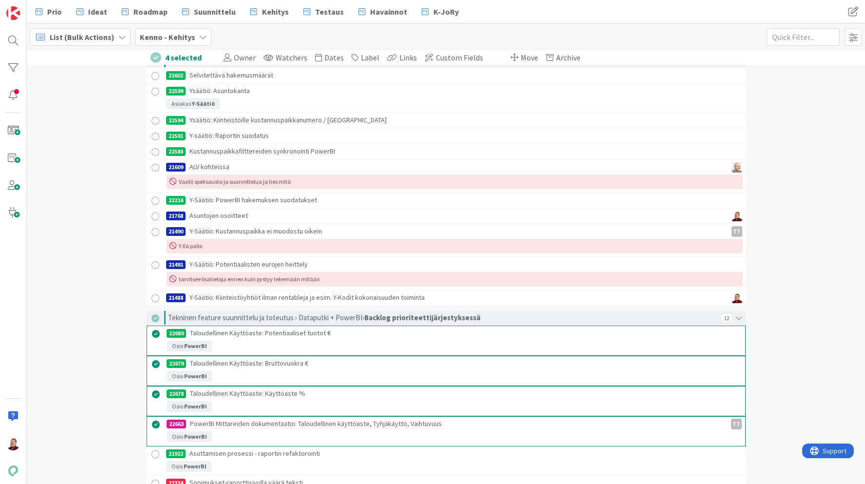
click at [153, 427] on div at bounding box center [156, 424] width 12 height 12
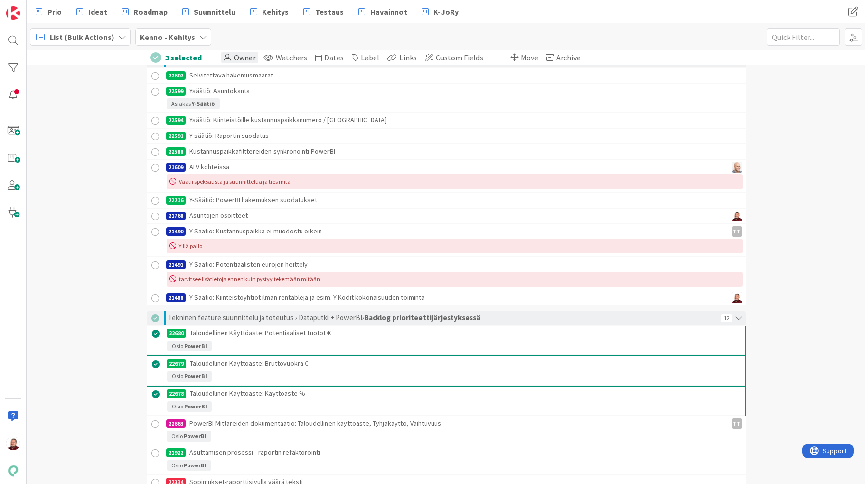
click at [246, 60] on span "Owner" at bounding box center [245, 58] width 22 height 10
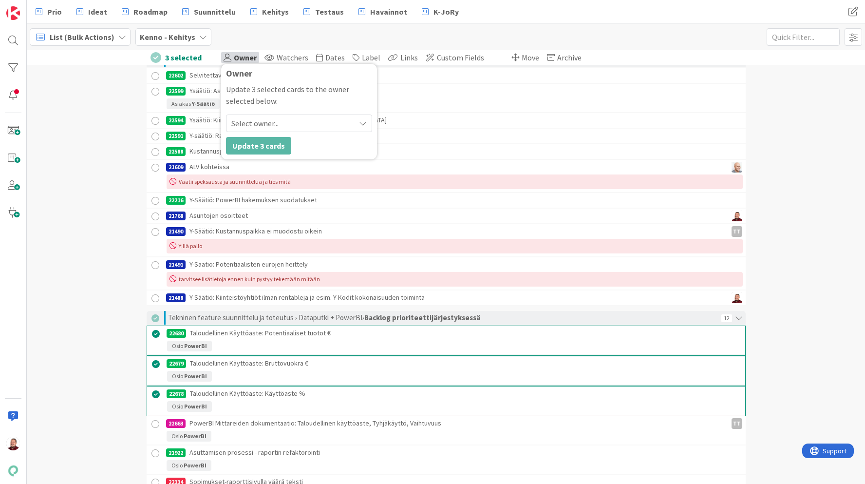
click at [251, 125] on span "Select owner..." at bounding box center [254, 123] width 47 height 12
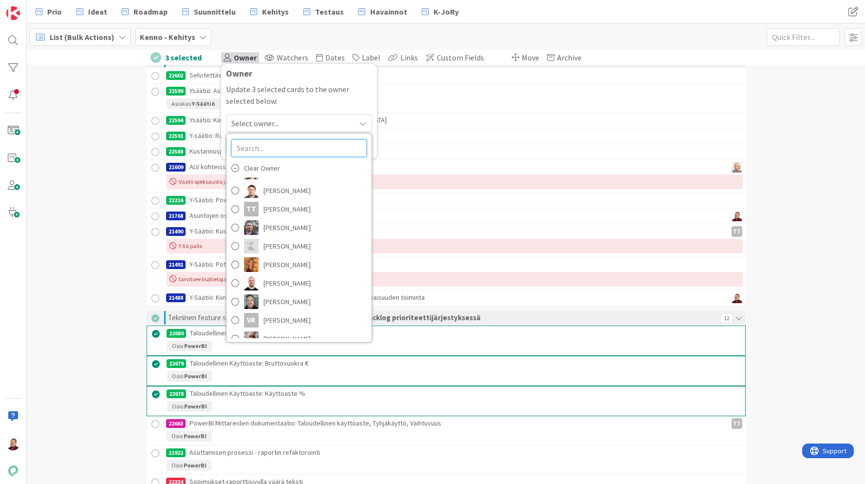
click at [248, 145] on input "text" at bounding box center [298, 148] width 135 height 18
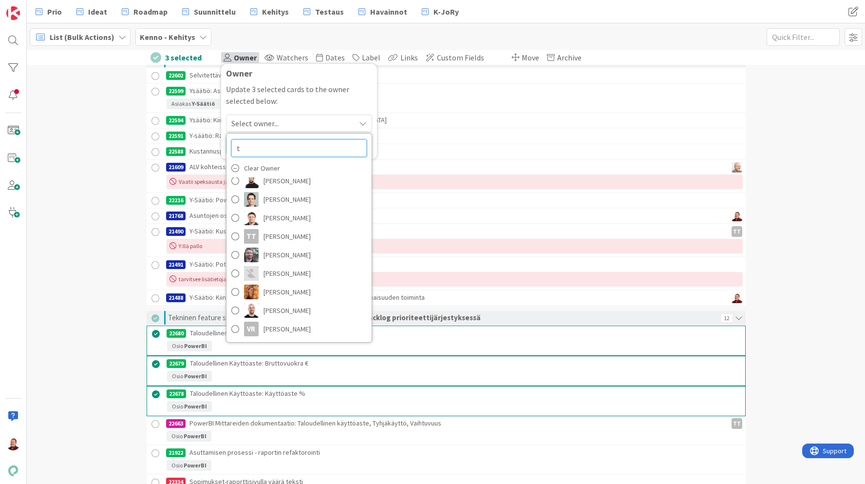
scroll to position [468, 0]
type input "t"
click at [266, 236] on span "[PERSON_NAME]" at bounding box center [286, 236] width 47 height 15
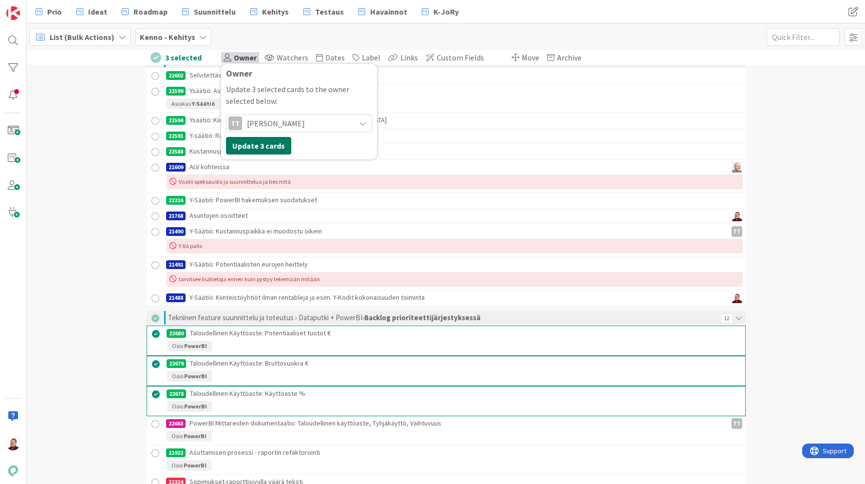
click at [272, 142] on button "Update 3 cards" at bounding box center [258, 146] width 65 height 18
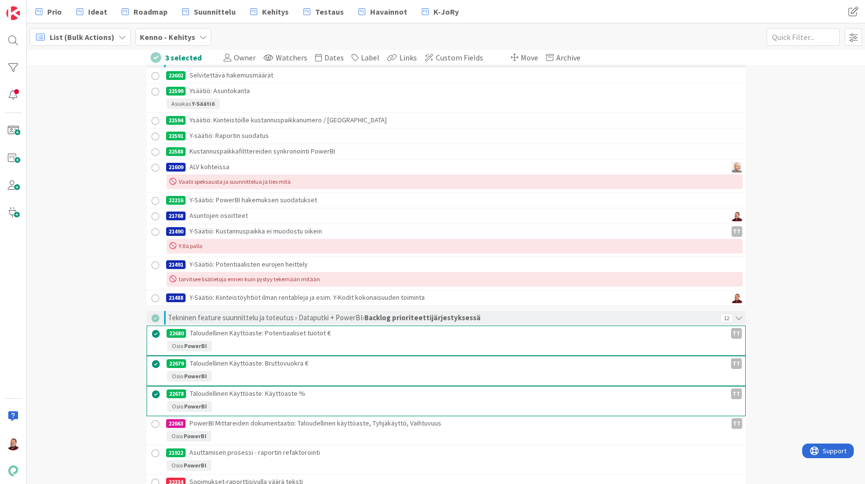
click at [300, 427] on div "22663 PowerBI Mittareiden dokumentaatio: Taloudellinen käyttöaste, Tyhjäkäyttö,…" at bounding box center [413, 423] width 494 height 15
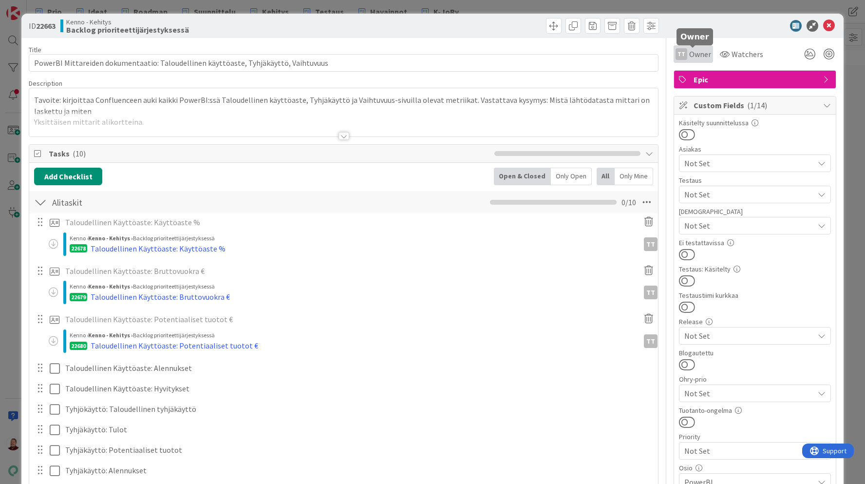
click at [697, 51] on span "Owner" at bounding box center [700, 54] width 22 height 12
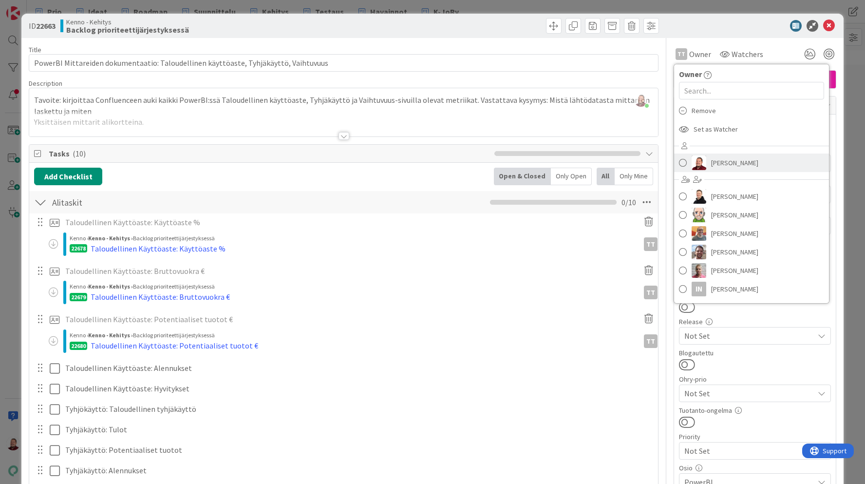
click at [708, 164] on link "[PERSON_NAME]" at bounding box center [751, 162] width 155 height 19
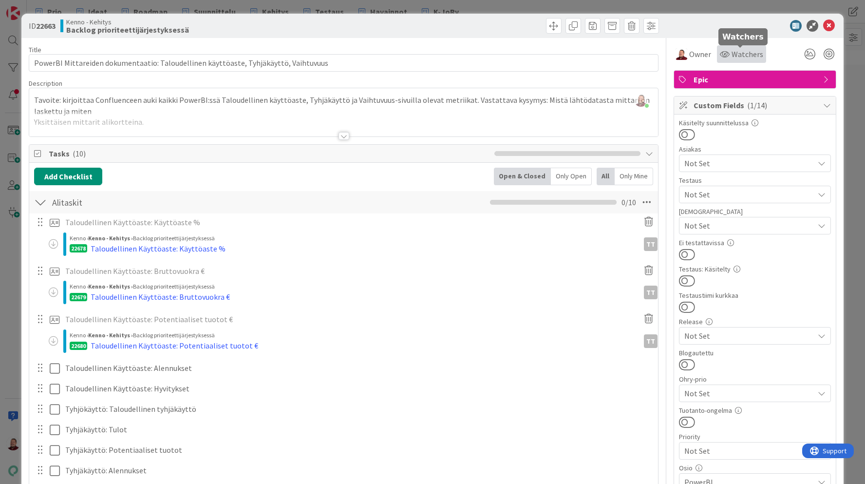
click at [751, 53] on span "Watchers" at bounding box center [747, 54] width 32 height 12
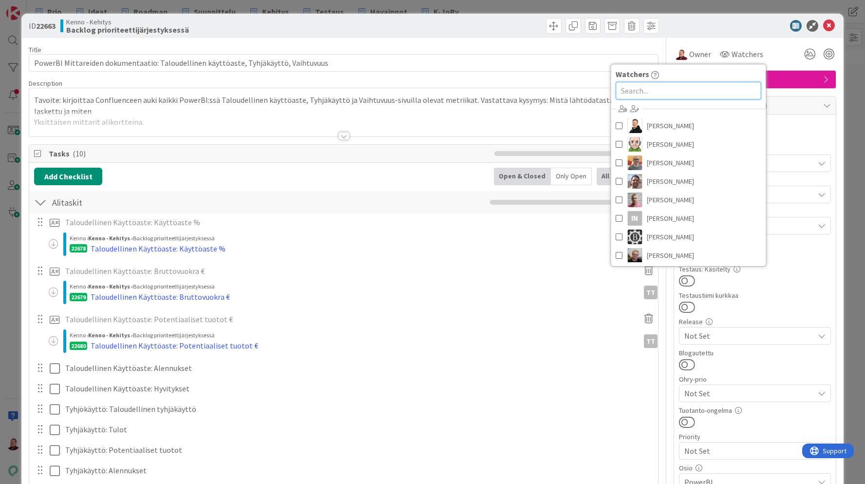
click at [689, 83] on input "text" at bounding box center [687, 91] width 145 height 18
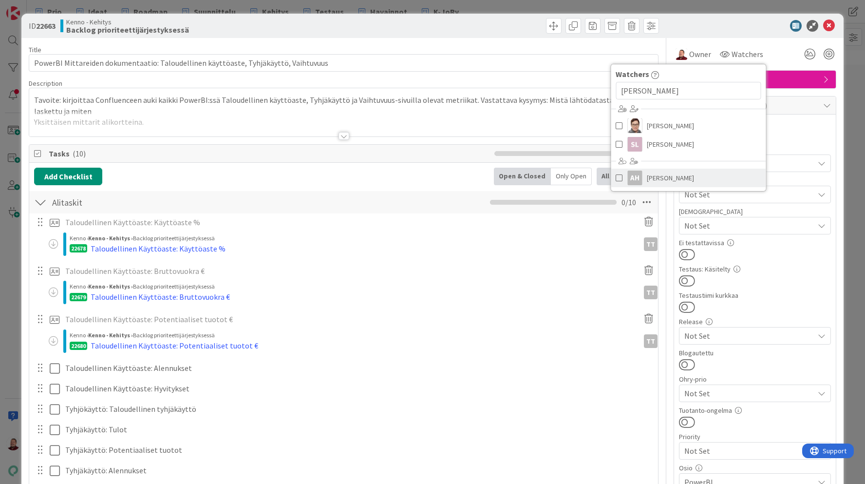
click at [616, 178] on span at bounding box center [618, 177] width 7 height 15
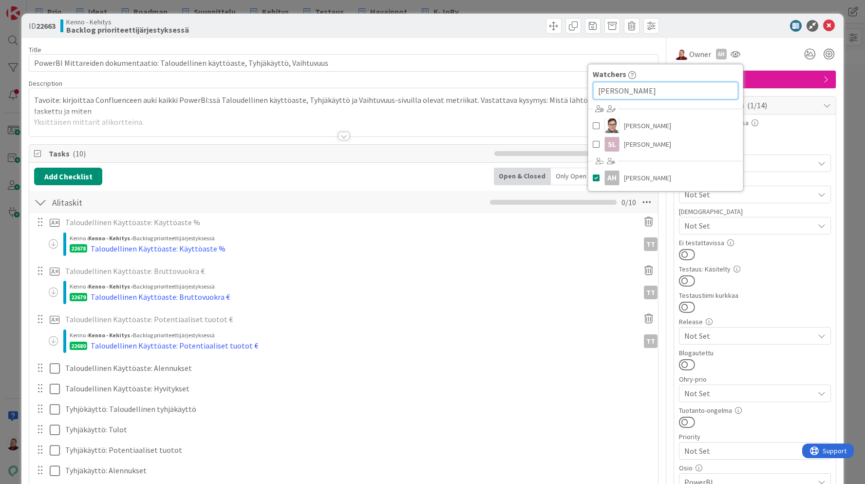
click at [631, 93] on input "[PERSON_NAME]" at bounding box center [665, 91] width 145 height 18
type input "[PERSON_NAME]"
click at [596, 123] on span at bounding box center [596, 125] width 7 height 15
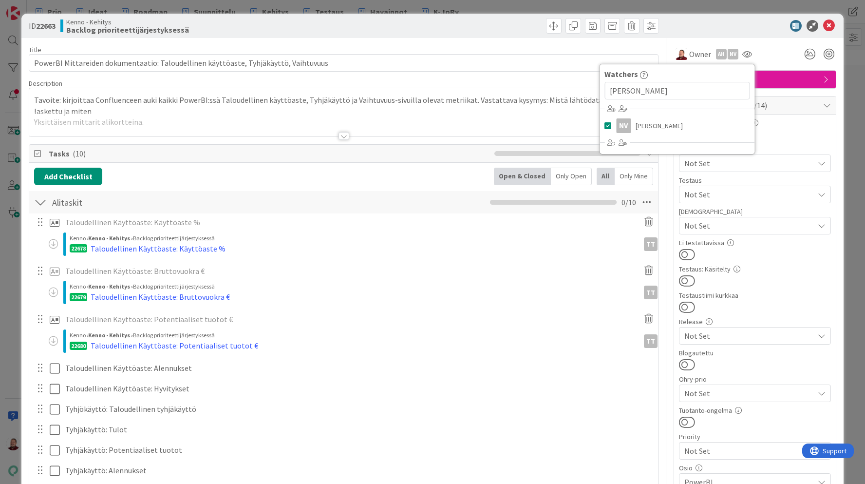
click at [758, 30] on div at bounding box center [750, 26] width 172 height 12
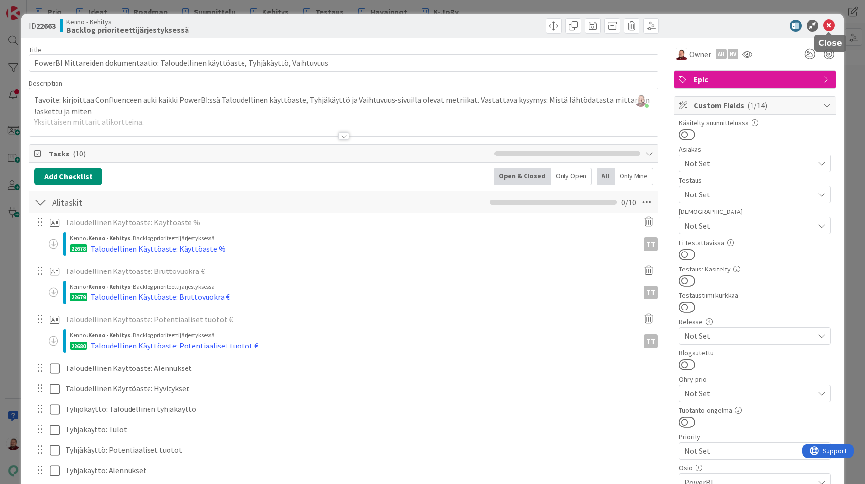
click at [826, 27] on icon at bounding box center [829, 26] width 12 height 12
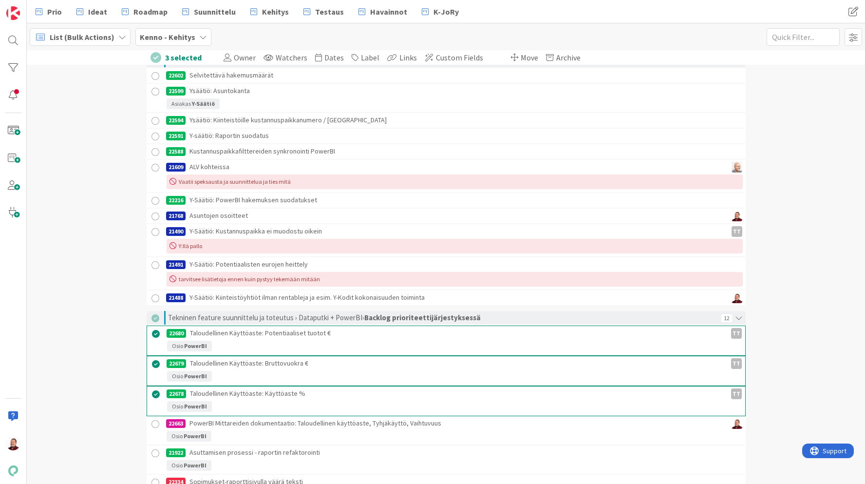
click at [109, 34] on span "List (Bulk Actions)" at bounding box center [82, 37] width 65 height 12
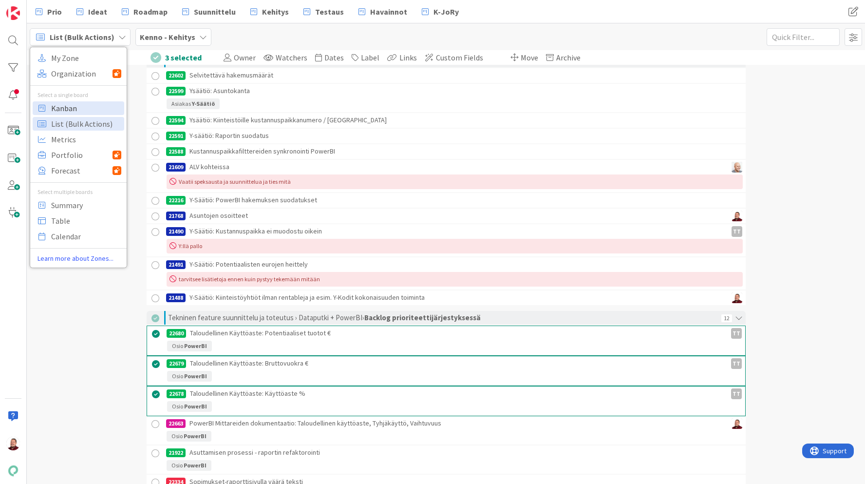
click at [77, 104] on span "Kanban" at bounding box center [86, 108] width 70 height 15
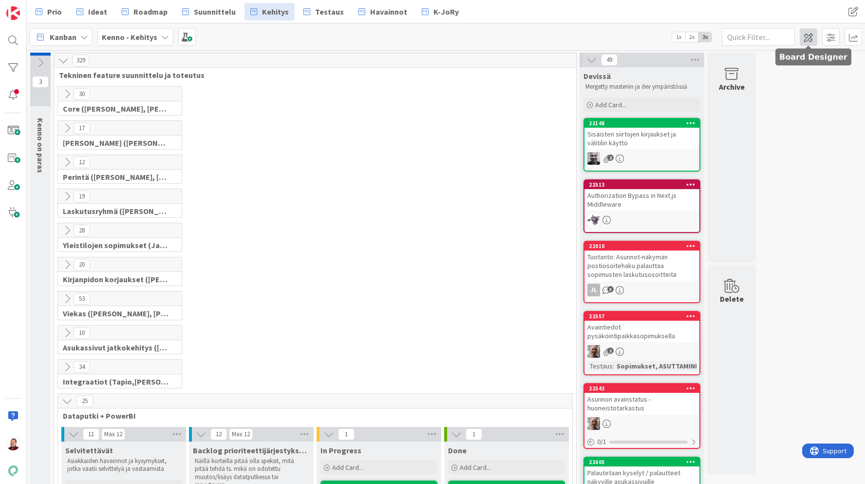
click at [808, 39] on span at bounding box center [809, 37] width 18 height 18
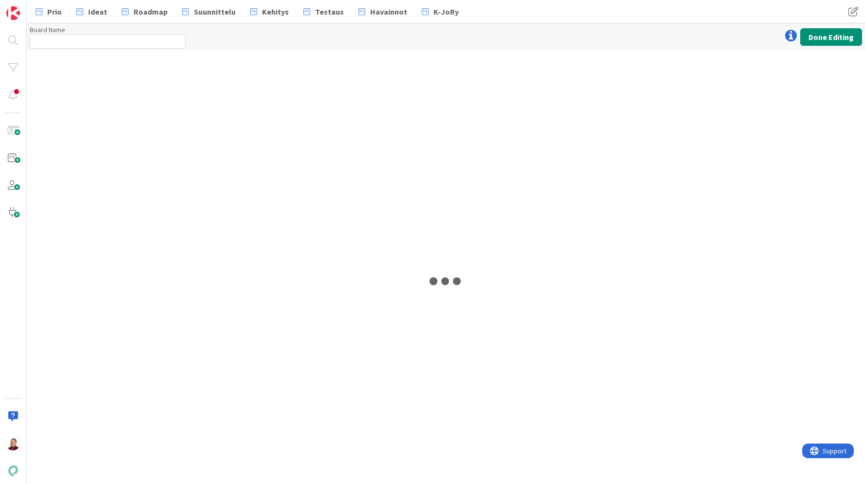
type input "Kenno - Kehitys"
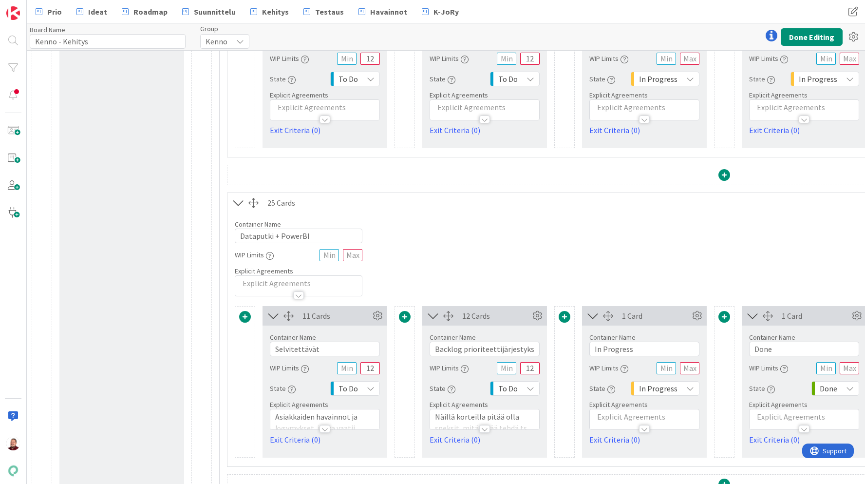
scroll to position [2775, 0]
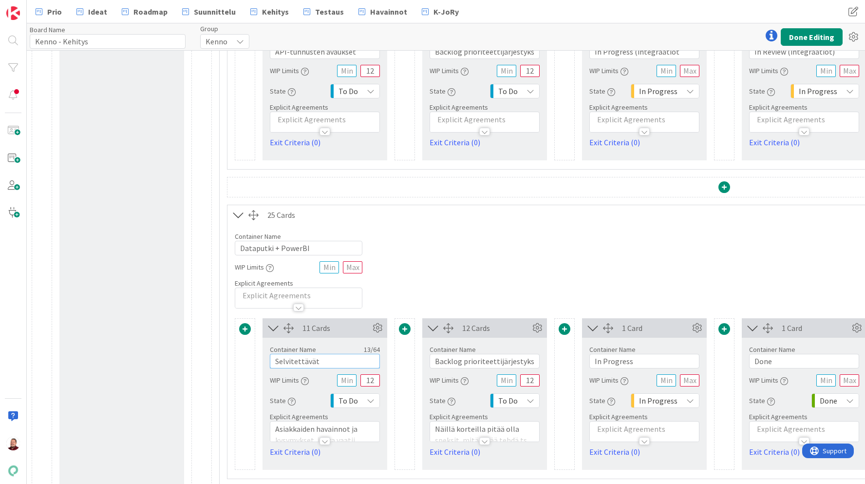
click at [345, 359] on input "Selvitettävät" at bounding box center [325, 361] width 110 height 15
type input "Selvitettävät (data + powerbi)"
click at [460, 362] on input "Backlog prioriteettijärjestyksessä" at bounding box center [484, 361] width 110 height 15
paste input "(data + powerbi)"
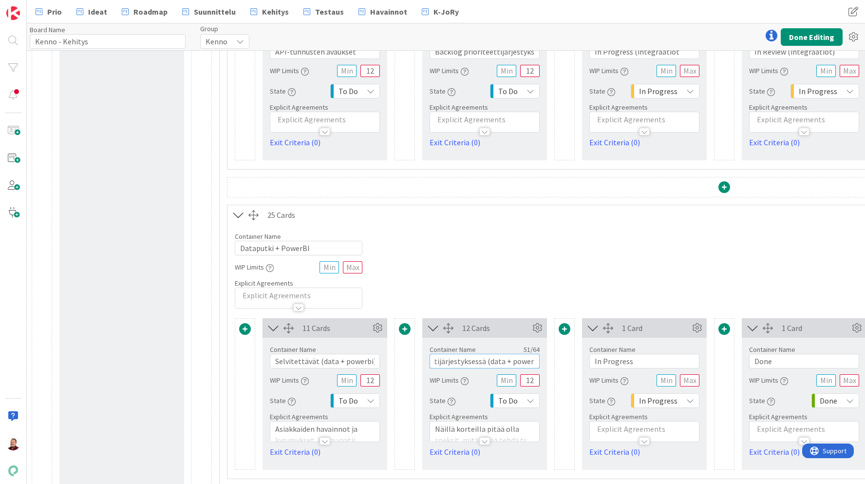
type input "Backlog prioriteettijärjestyksessä (data + powerbi)"
click at [658, 364] on input "In Progress" at bounding box center [644, 361] width 110 height 15
paste input "(data + powerbi)"
type input "In Progress (data + powerbi)"
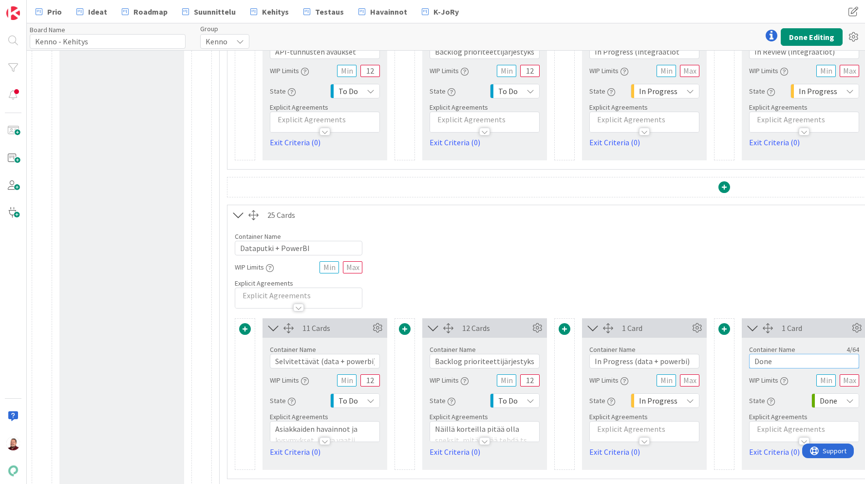
click at [793, 359] on input "Done" at bounding box center [804, 361] width 110 height 15
paste input "(data + powerbi)"
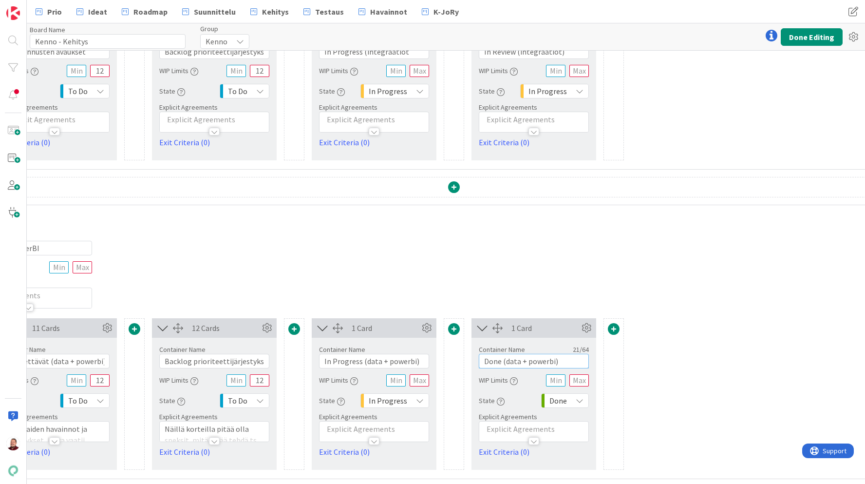
scroll to position [2775, 271]
type input "Done (data + powerbi)"
click at [808, 41] on button "Done Editing" at bounding box center [812, 37] width 62 height 18
